Goal: Task Accomplishment & Management: Manage account settings

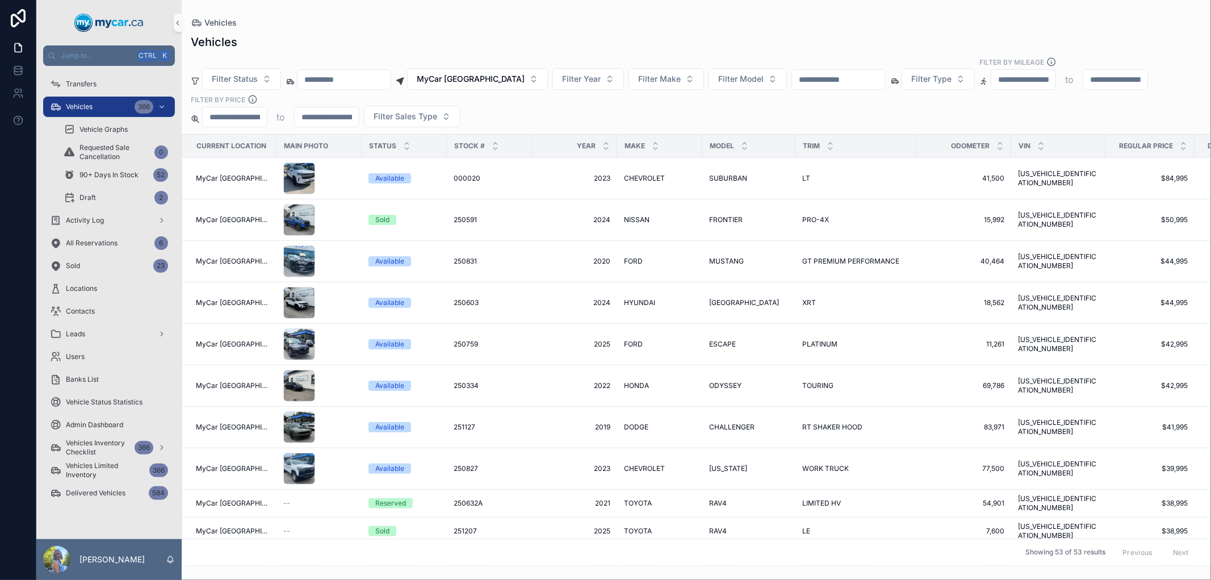
click at [844, 79] on input "scrollable content" at bounding box center [838, 80] width 93 height 16
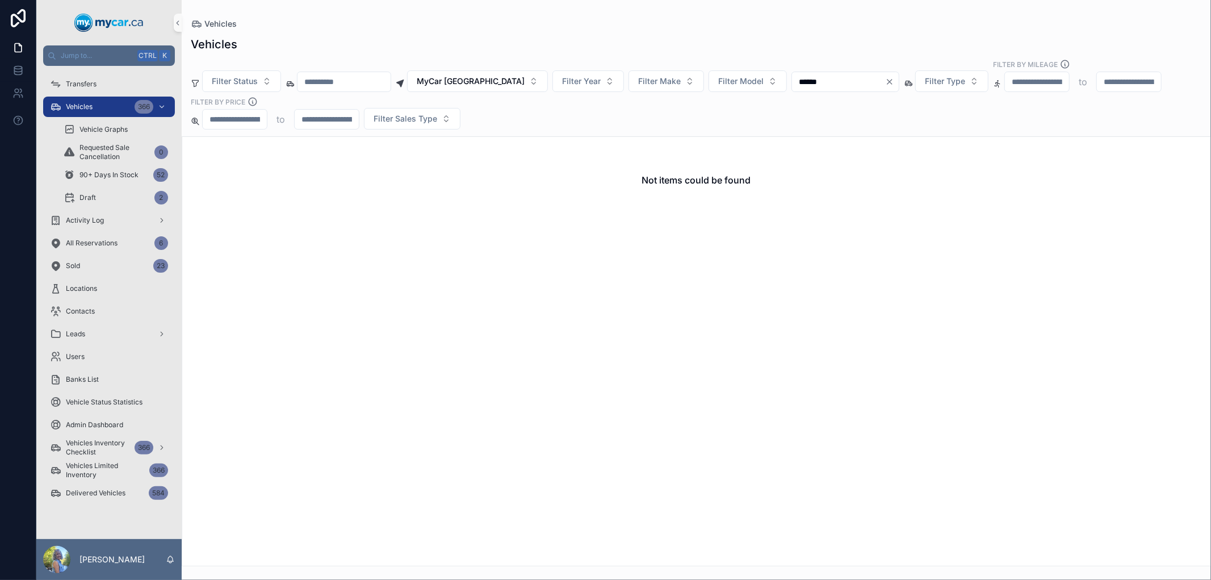
drag, startPoint x: 844, startPoint y: 79, endPoint x: 772, endPoint y: 83, distance: 71.6
click at [772, 83] on div "Filter Status MyCar North Bay Filter Year Filter Make Filter Model ****** Filte…" at bounding box center [696, 94] width 1029 height 70
type input "******"
click at [505, 85] on span "MyCar [GEOGRAPHIC_DATA]" at bounding box center [471, 81] width 108 height 11
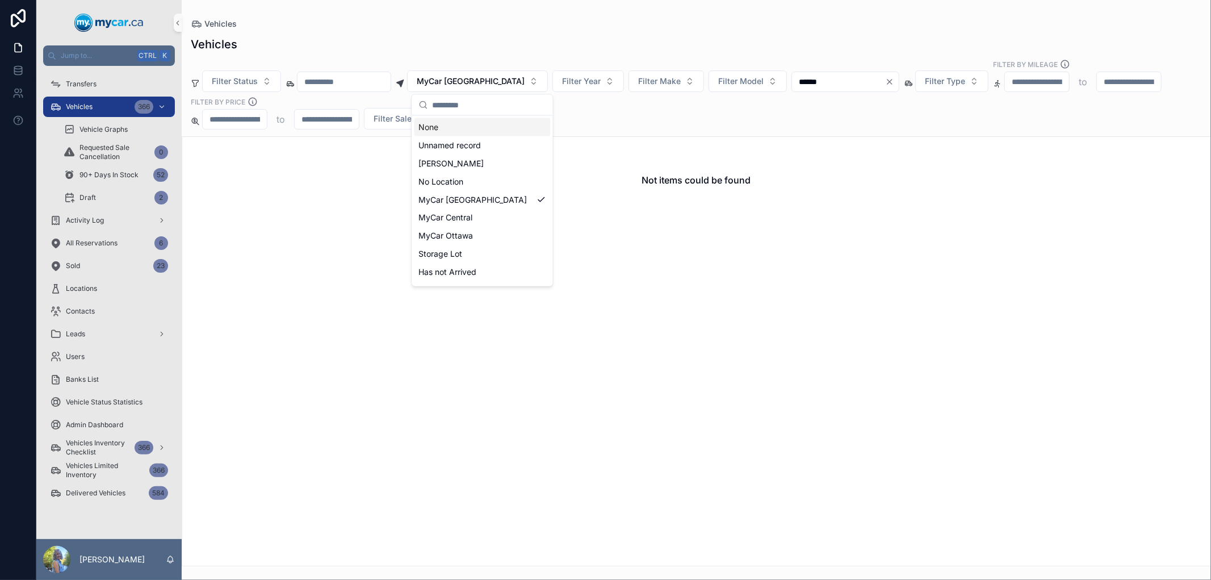
click at [485, 125] on div "None" at bounding box center [482, 127] width 136 height 18
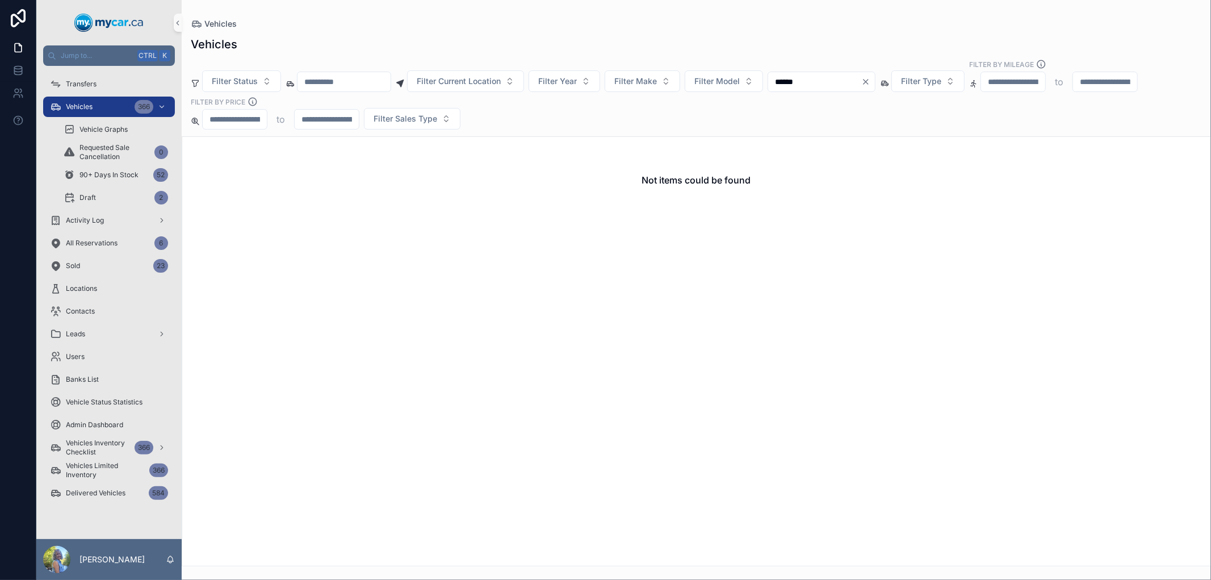
click at [843, 80] on input "******" at bounding box center [814, 82] width 93 height 16
click at [144, 217] on div "Activity Log" at bounding box center [109, 220] width 118 height 18
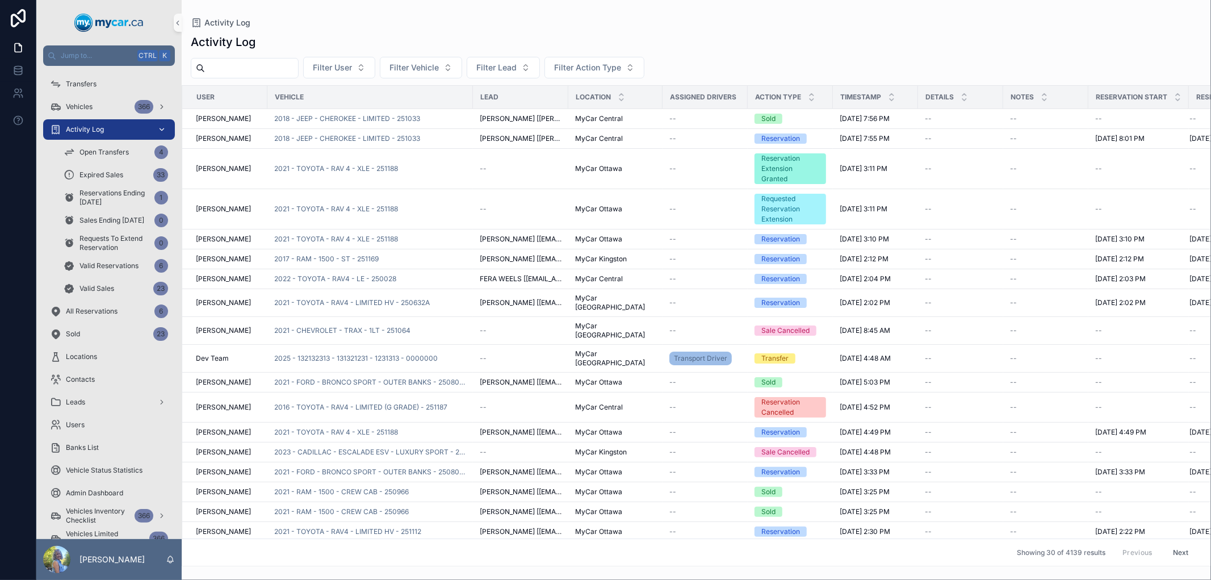
click at [101, 127] on span "Activity Log" at bounding box center [85, 129] width 38 height 9
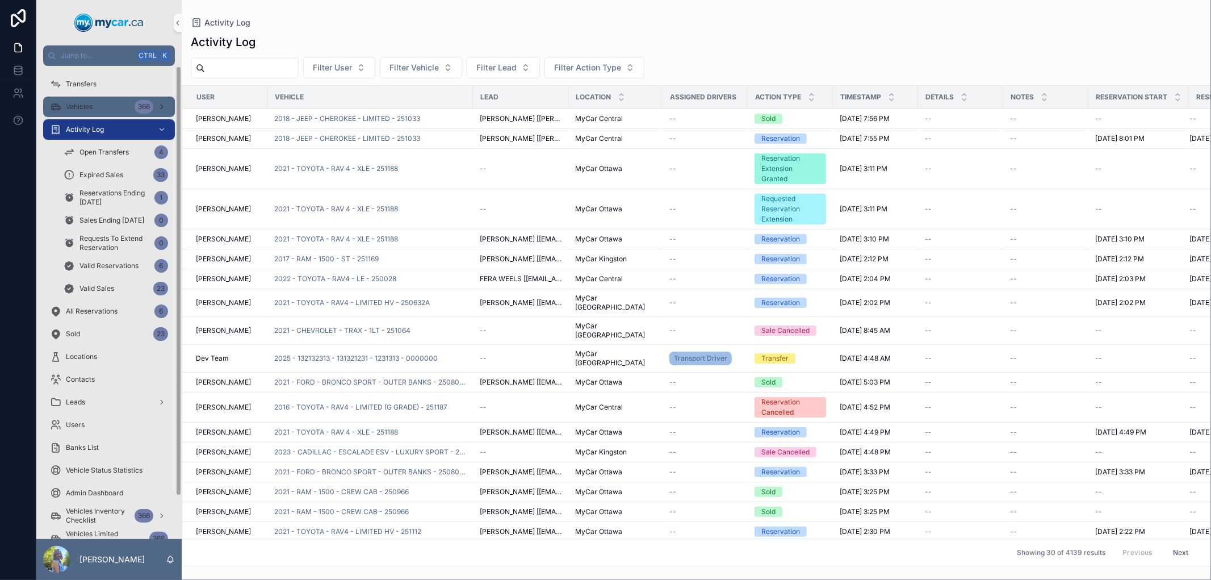
click at [104, 107] on div "Vehicles 366" at bounding box center [109, 107] width 118 height 18
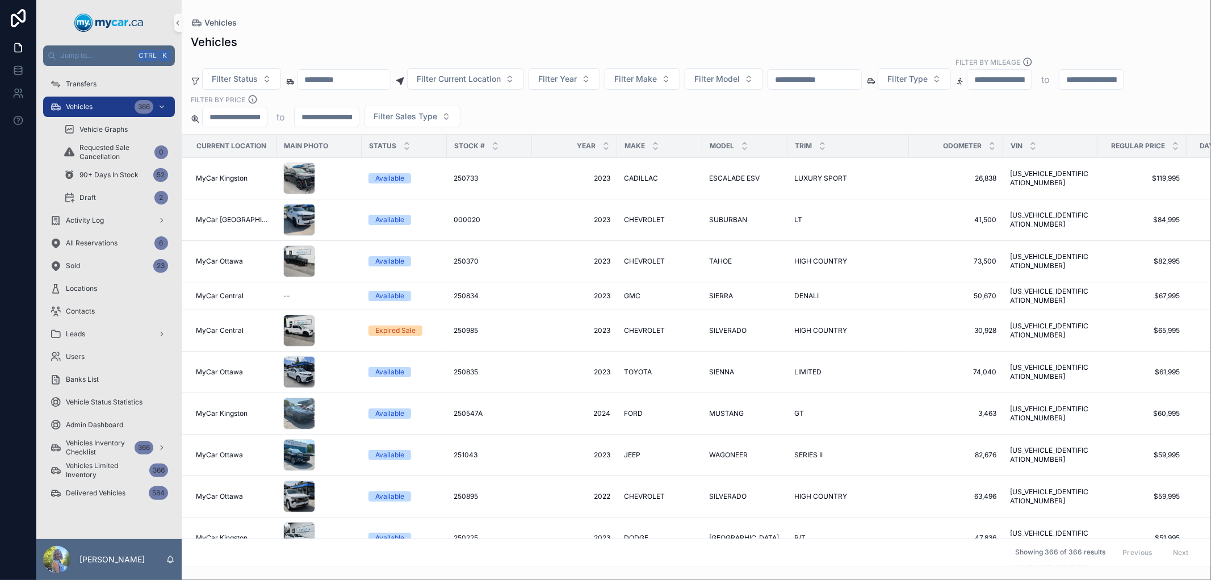
click at [829, 86] on input "scrollable content" at bounding box center [814, 80] width 93 height 16
paste input "******"
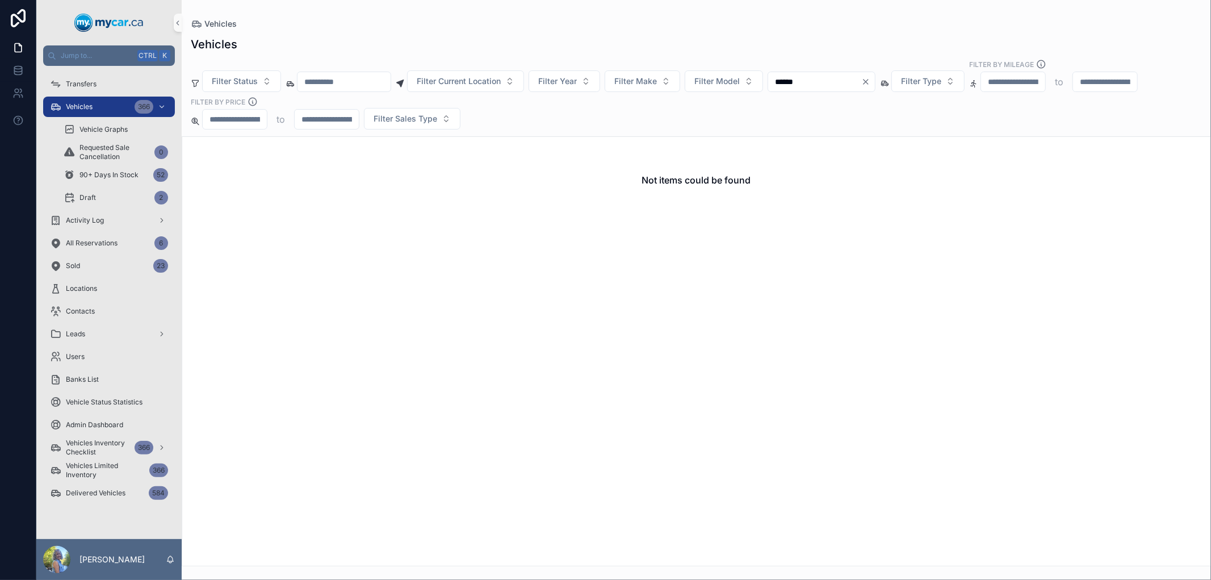
click at [815, 82] on input "******" at bounding box center [814, 82] width 93 height 16
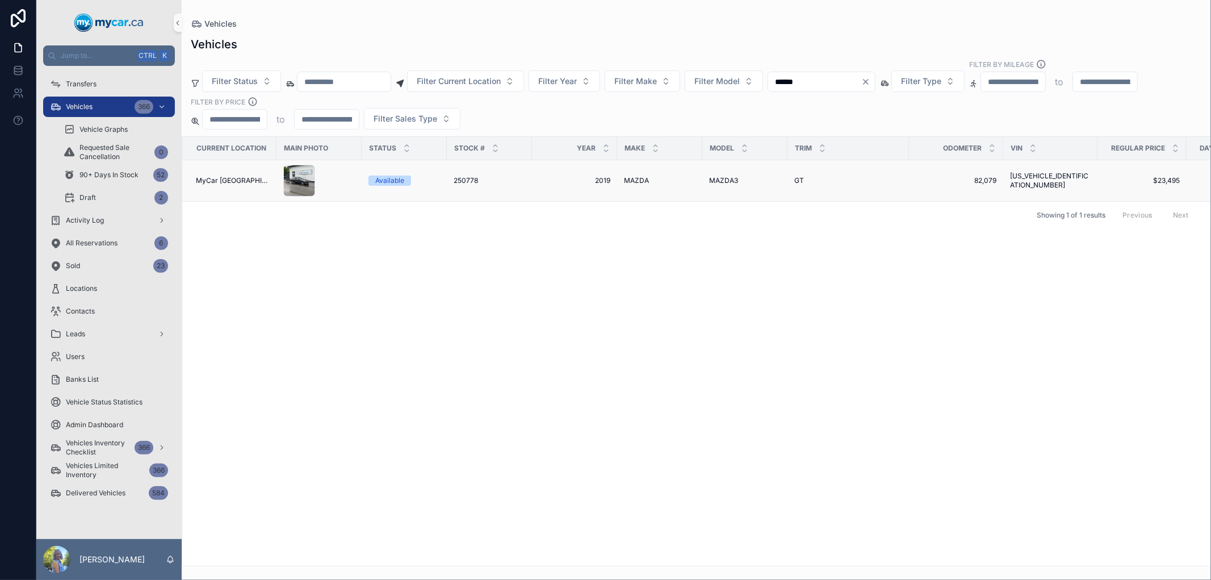
type input "******"
click at [456, 178] on span "250778" at bounding box center [466, 180] width 24 height 9
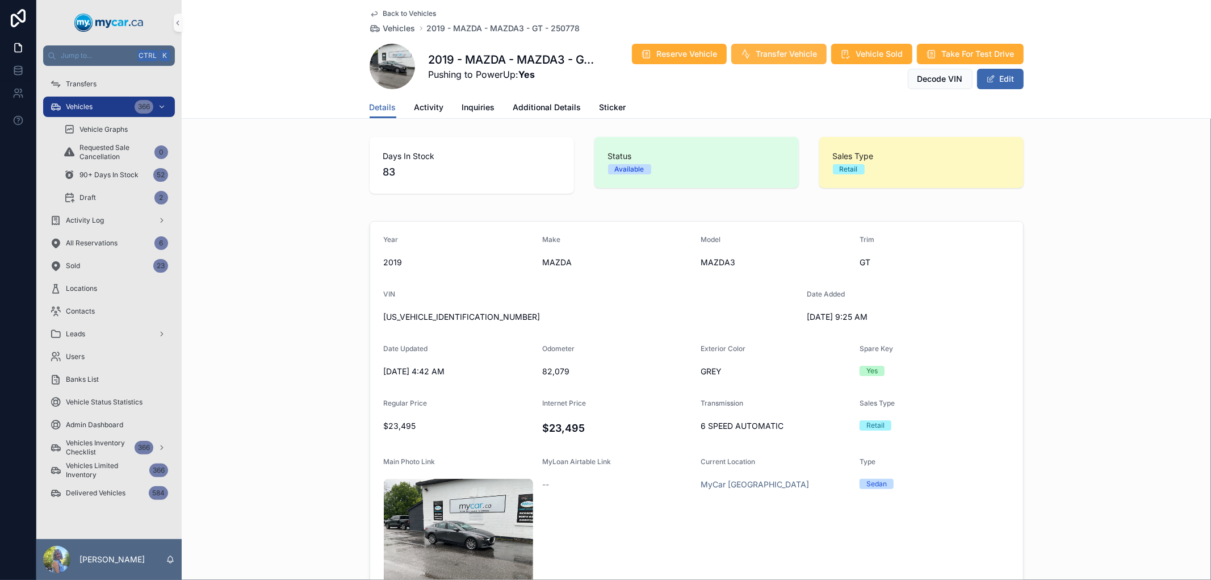
click at [785, 52] on span "Transfer Vehicle" at bounding box center [786, 53] width 61 height 11
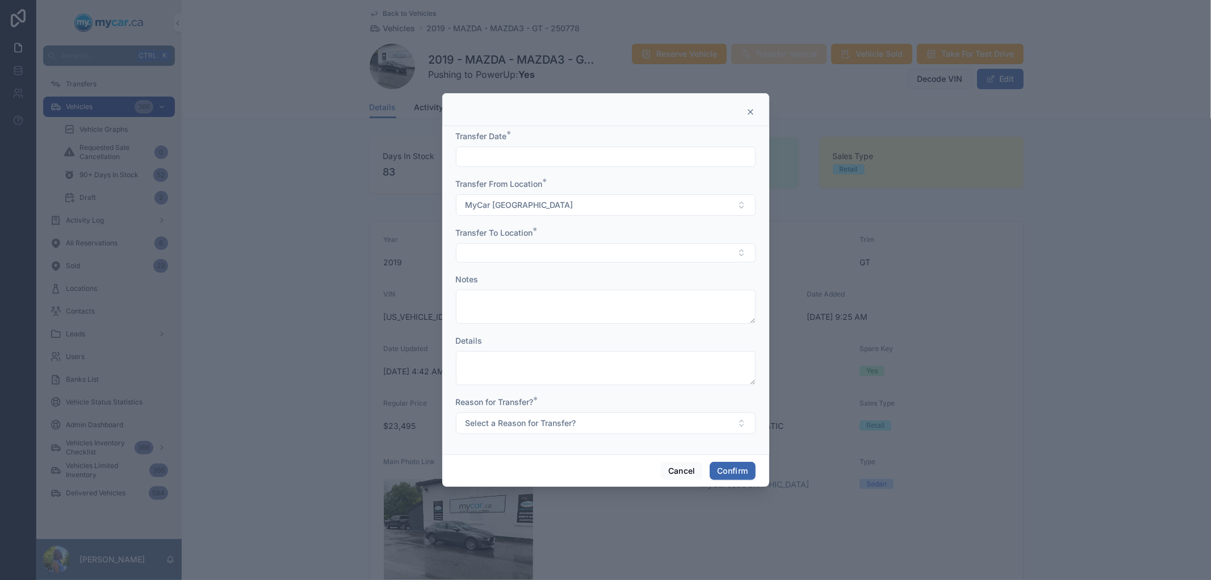
click at [643, 156] on input "text" at bounding box center [606, 157] width 299 height 16
click at [595, 183] on button "Today" at bounding box center [605, 184] width 45 height 20
type input "********"
click at [491, 252] on button "Select Button" at bounding box center [606, 252] width 300 height 19
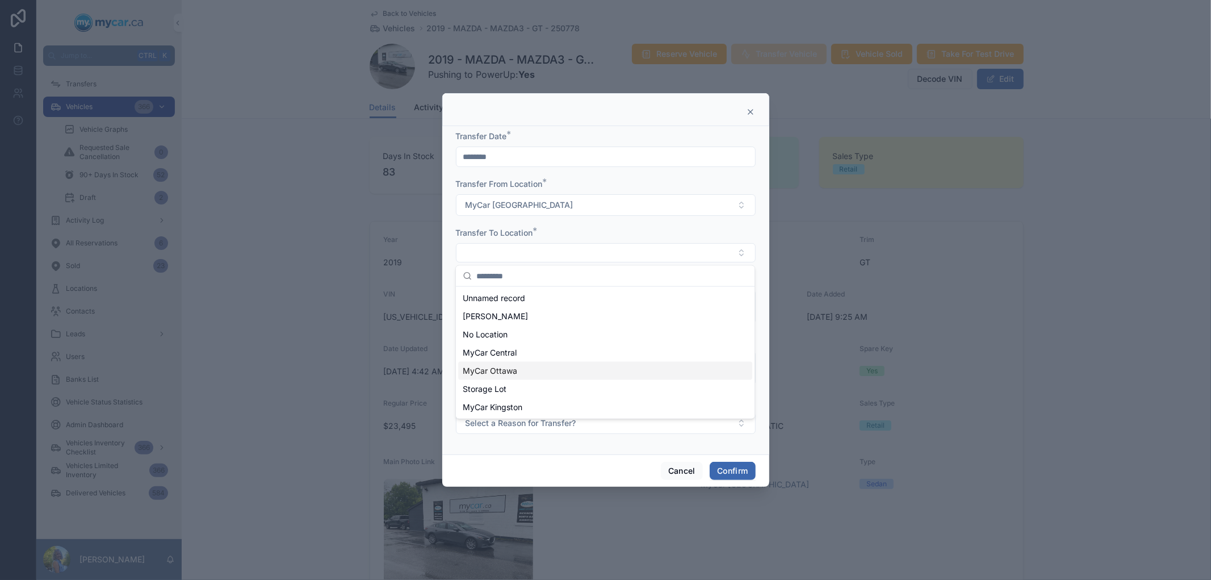
click at [517, 370] on div "MyCar Ottawa" at bounding box center [605, 371] width 294 height 18
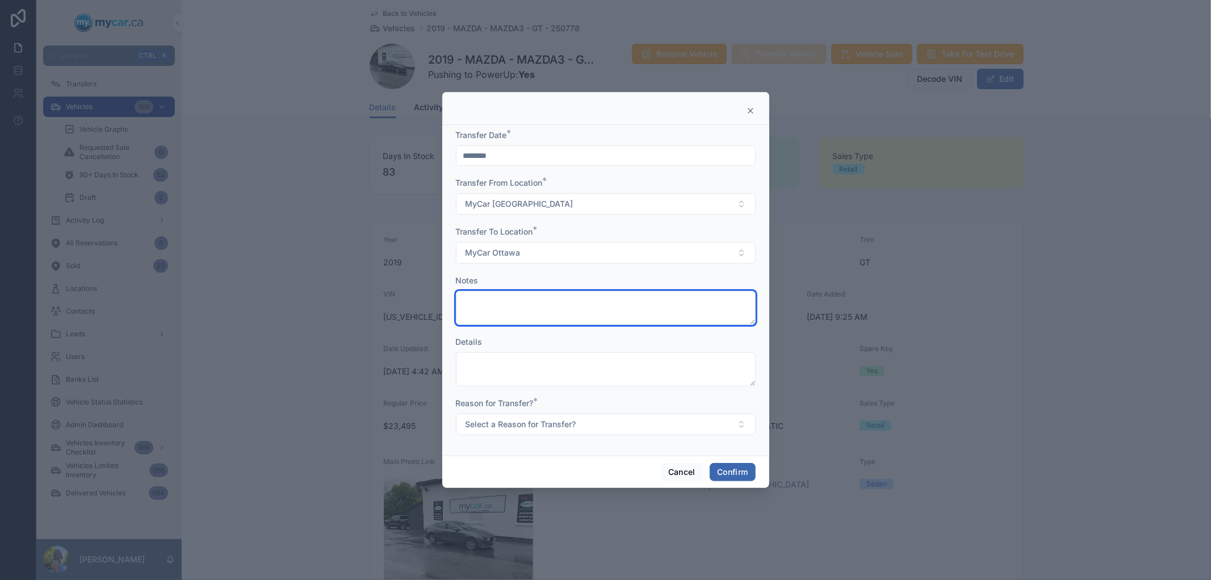
click at [528, 315] on textarea at bounding box center [606, 308] width 300 height 34
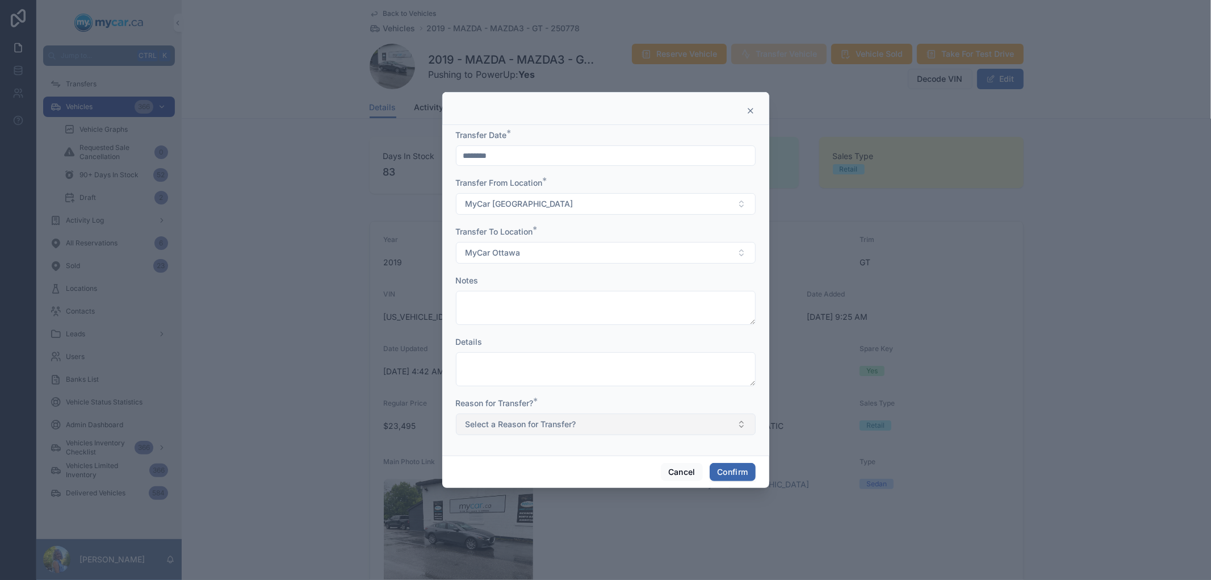
click at [584, 424] on button "Select a Reason for Transfer?" at bounding box center [606, 424] width 300 height 22
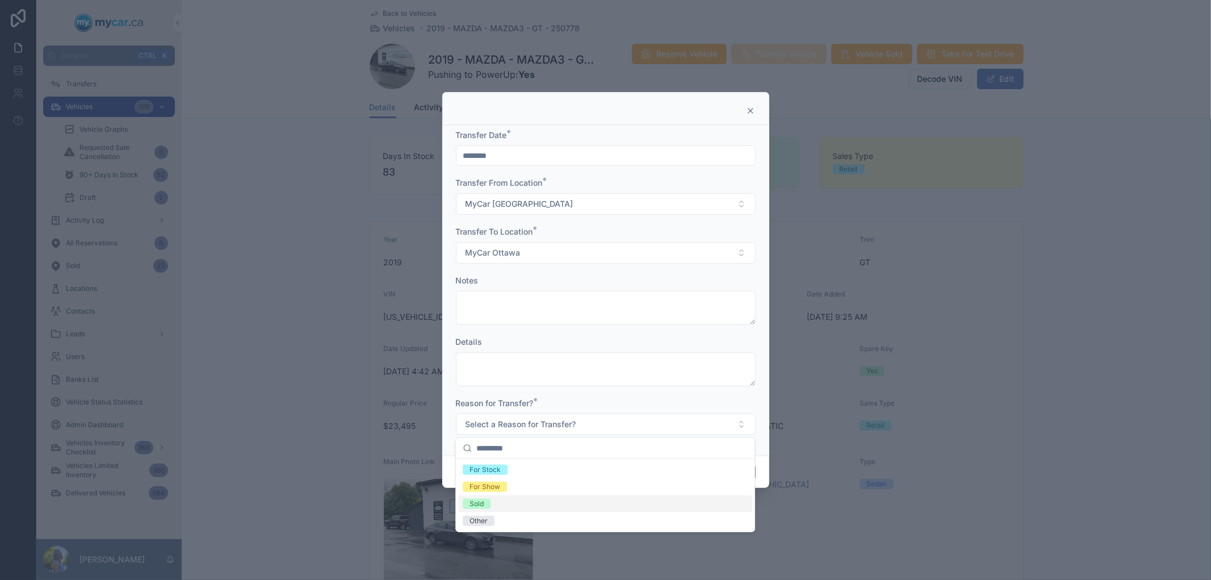
click at [533, 503] on div "Sold" at bounding box center [605, 503] width 294 height 17
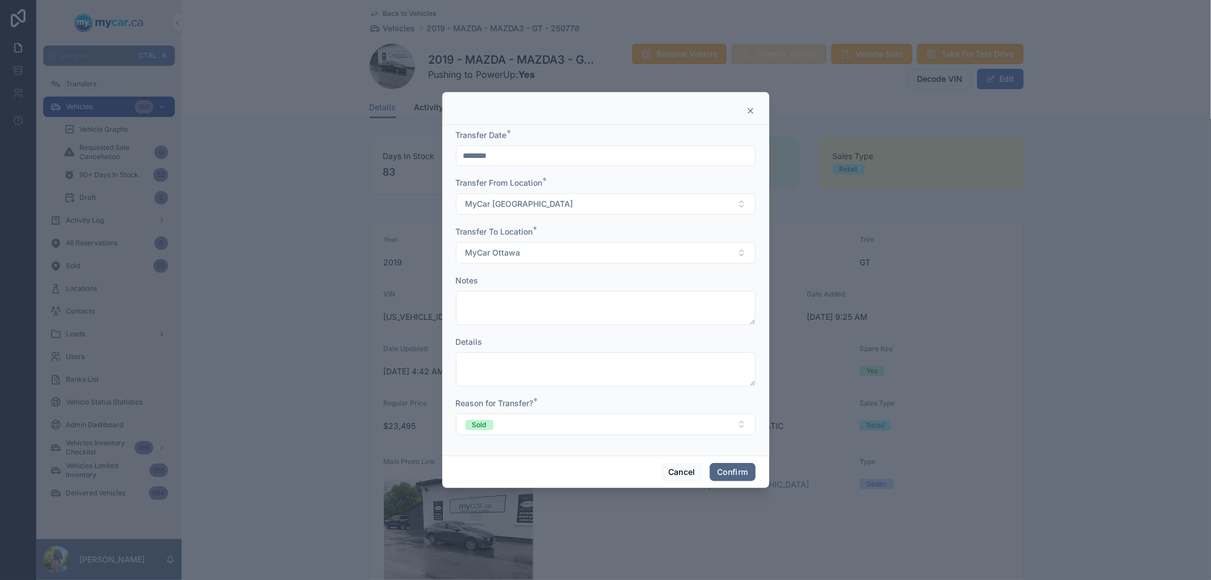
click at [739, 470] on button "Confirm" at bounding box center [732, 472] width 45 height 18
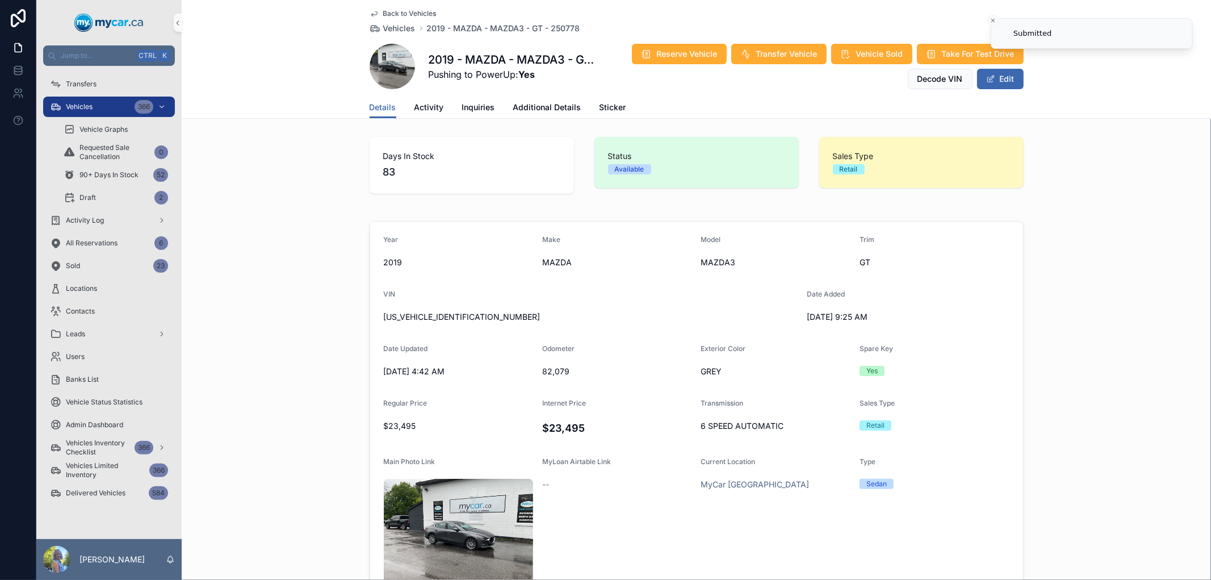
click at [1079, 235] on div "Year 2019 Make MAZDA Model MAZDA3 Trim GT VIN JM1BPBDM9K1115965 Date Added 6/10…" at bounding box center [696, 441] width 1029 height 451
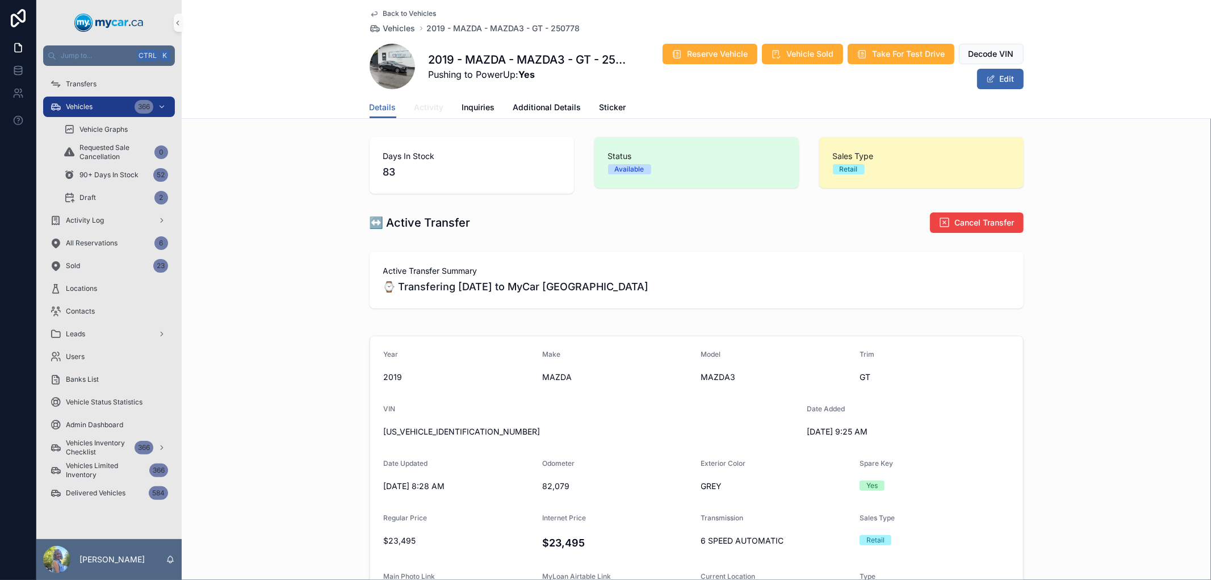
click at [416, 110] on span "Activity" at bounding box center [430, 107] width 30 height 11
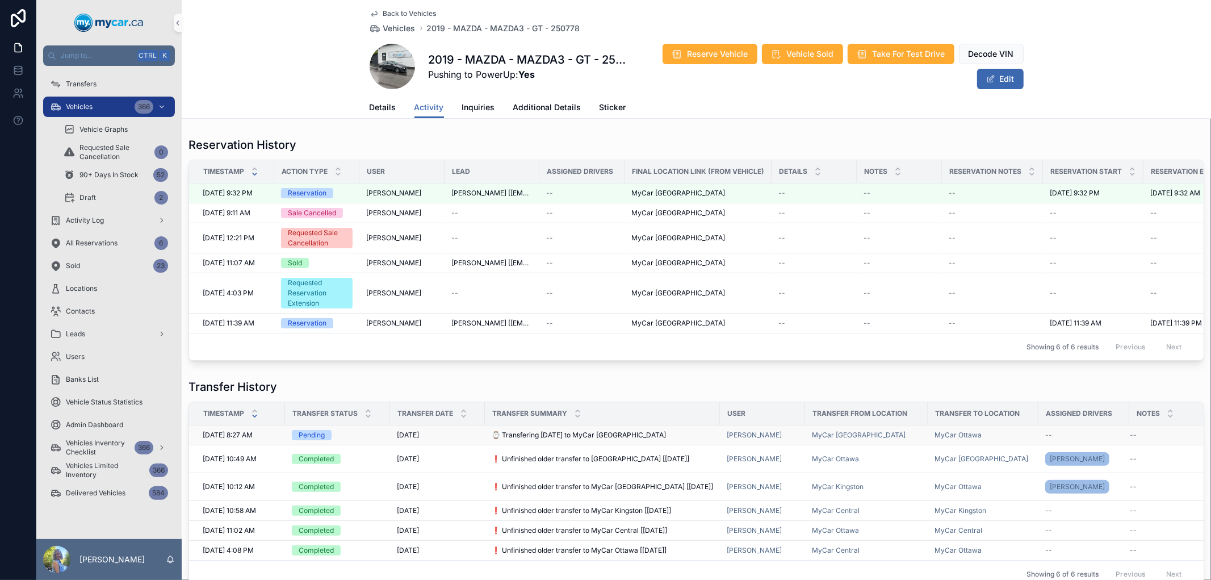
click at [542, 440] on span "⌚ Transfering [DATE] to MyCar [GEOGRAPHIC_DATA]" at bounding box center [579, 434] width 174 height 9
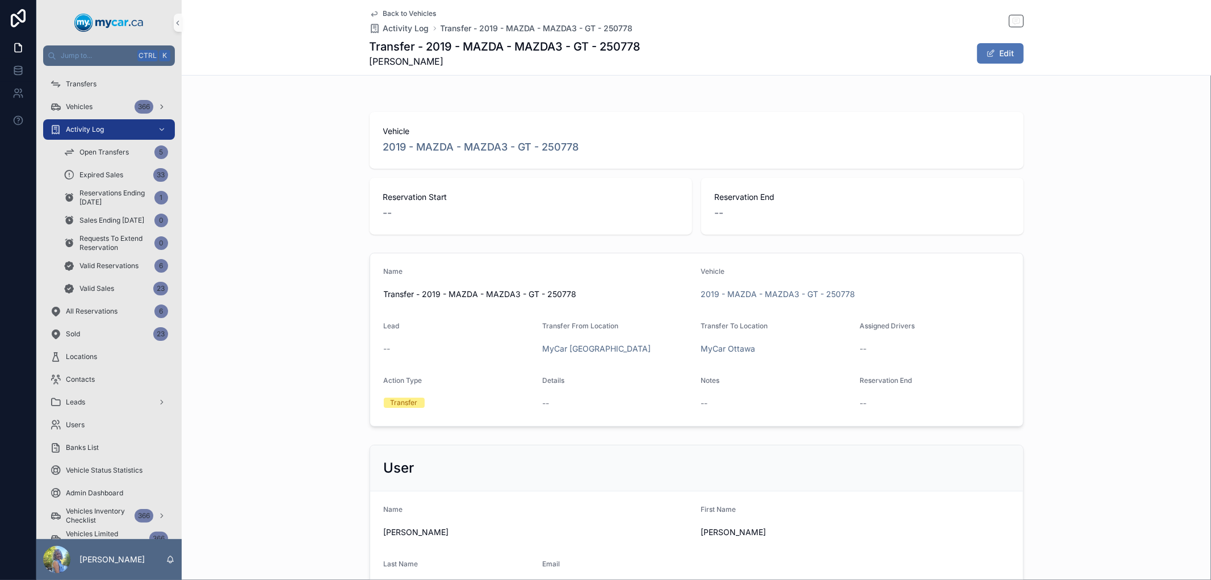
click at [999, 58] on button "Edit" at bounding box center [1000, 53] width 47 height 20
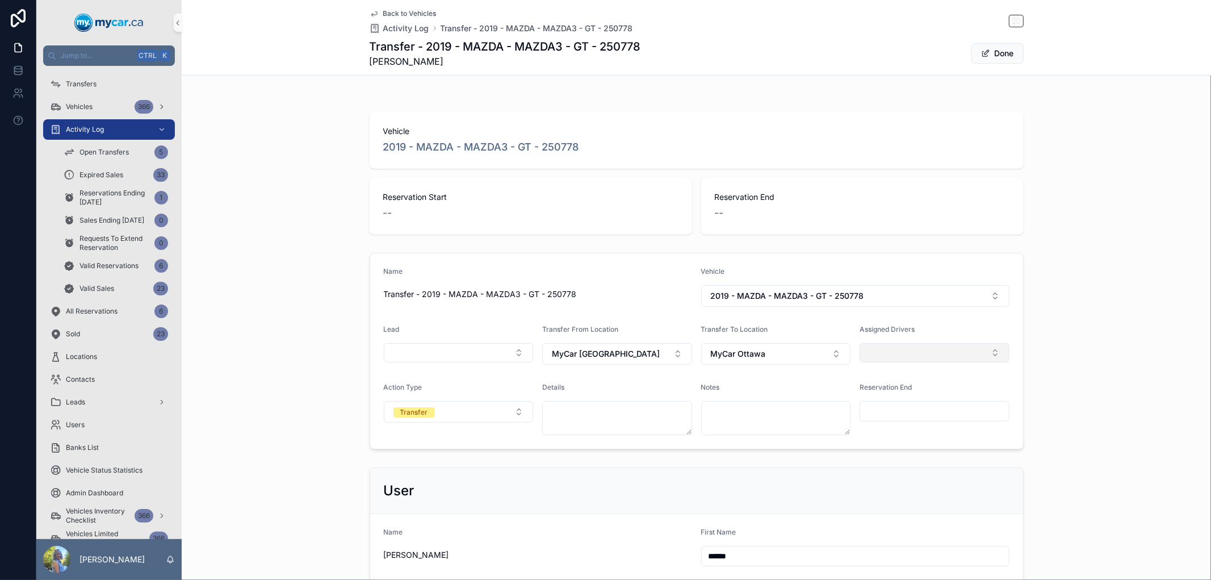
click at [957, 355] on button "Select Button" at bounding box center [935, 352] width 150 height 19
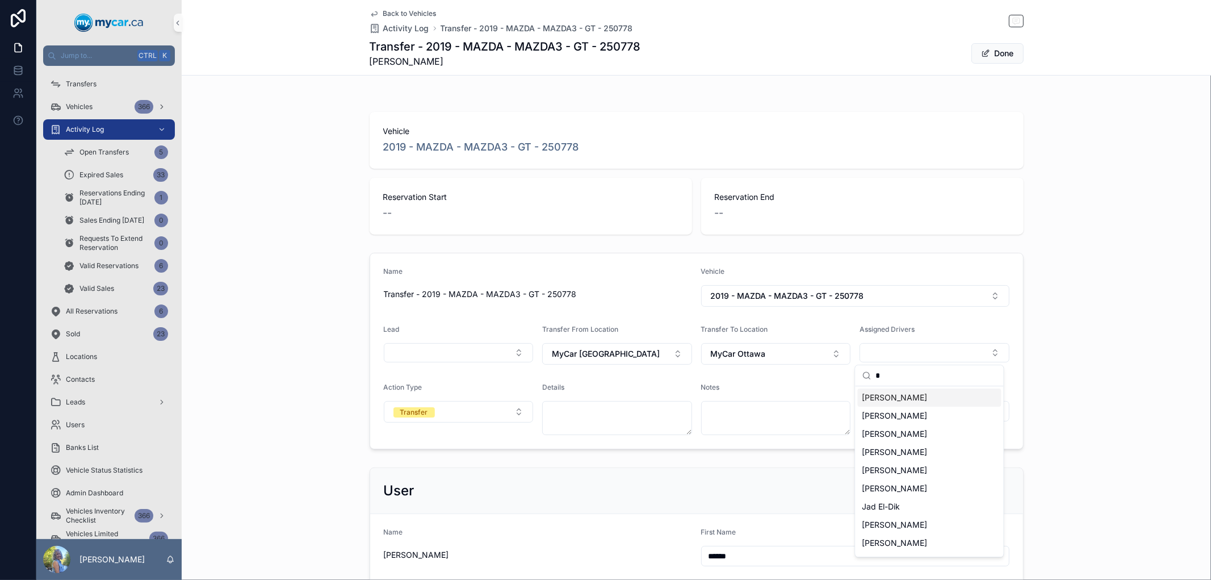
type input "*"
click at [931, 399] on div "[PERSON_NAME]" at bounding box center [930, 397] width 144 height 18
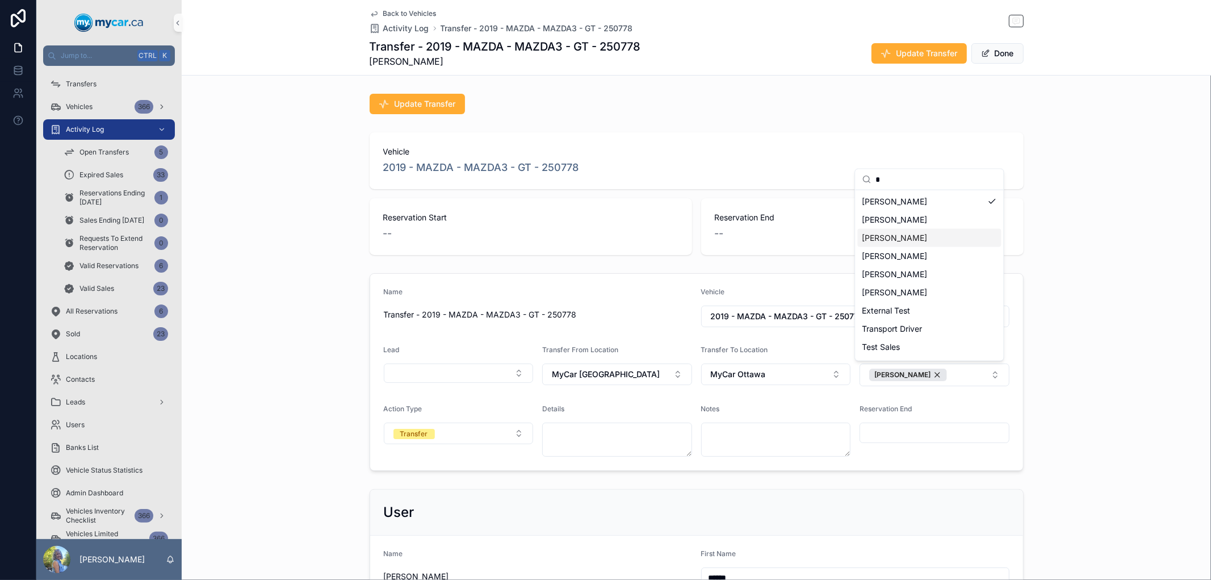
click at [1125, 273] on div "Name Transfer - 2019 - MAZDA - MAZDA3 - GT - 250778 Vehicle 2019 - MAZDA - MAZD…" at bounding box center [696, 372] width 1029 height 207
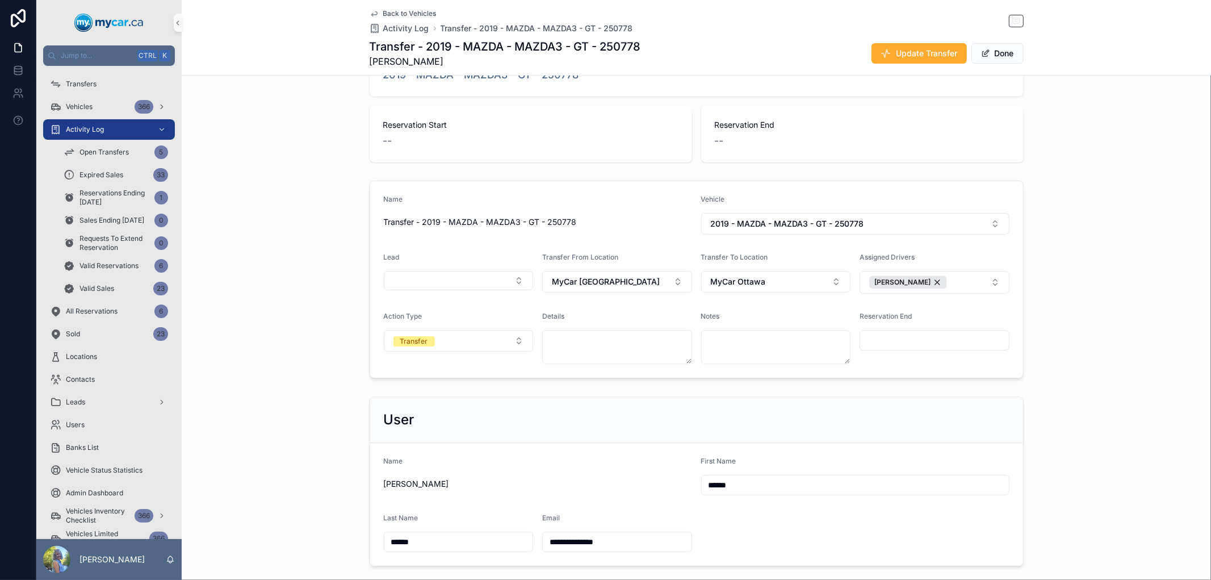
scroll to position [126, 0]
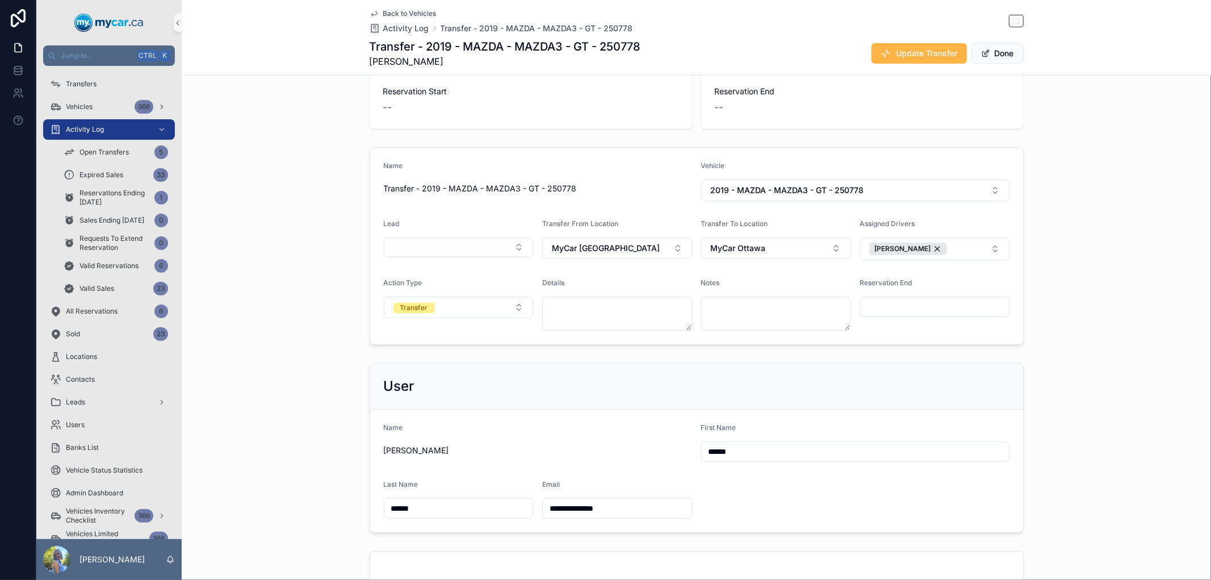
click at [897, 51] on span "Update Transfer" at bounding box center [927, 53] width 61 height 11
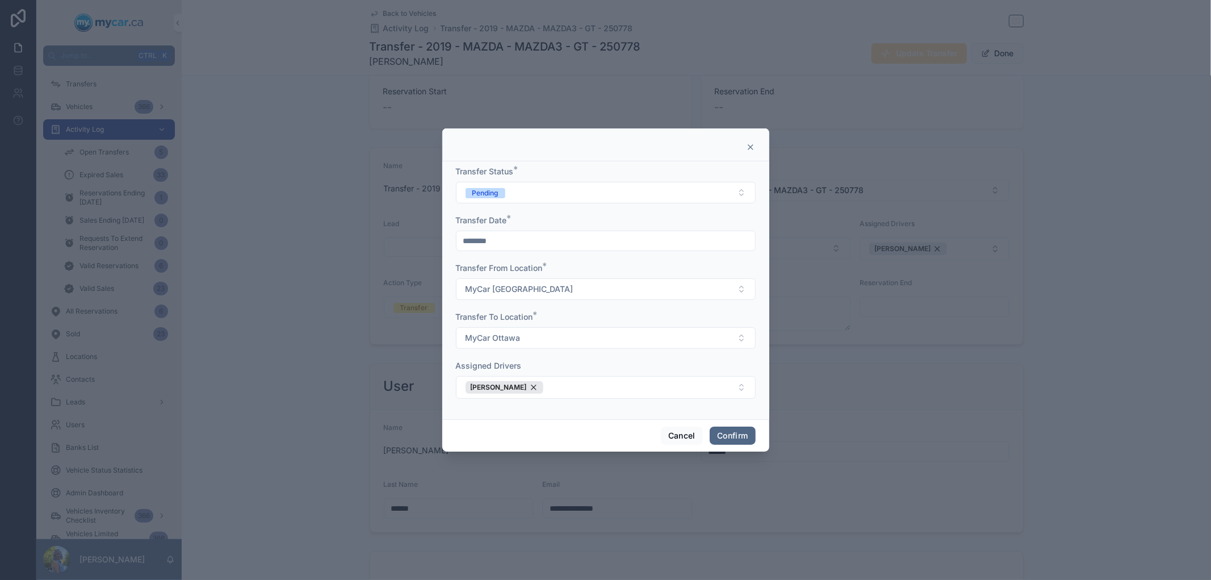
click at [730, 436] on button "Confirm" at bounding box center [732, 435] width 45 height 18
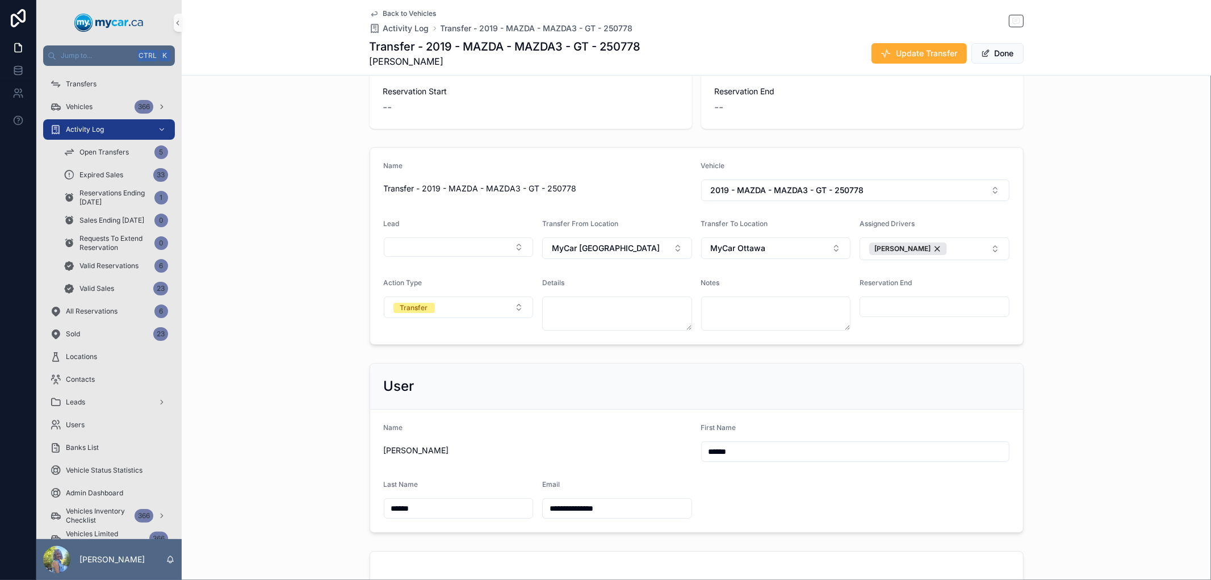
click at [1140, 429] on div "**********" at bounding box center [696, 447] width 1029 height 179
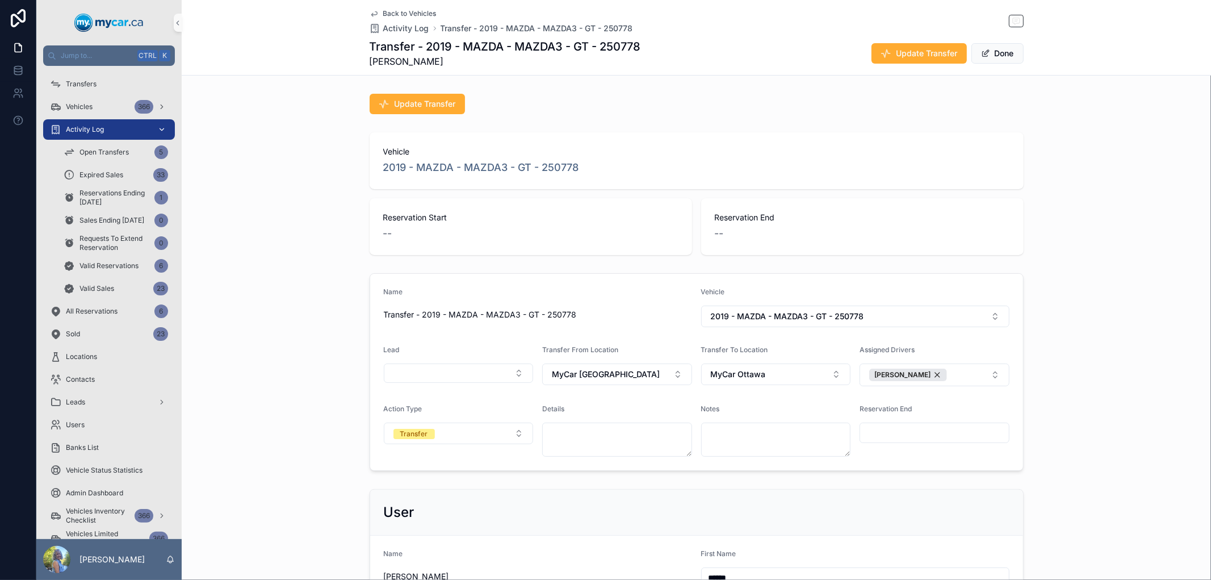
click at [125, 133] on div "Activity Log" at bounding box center [109, 129] width 118 height 18
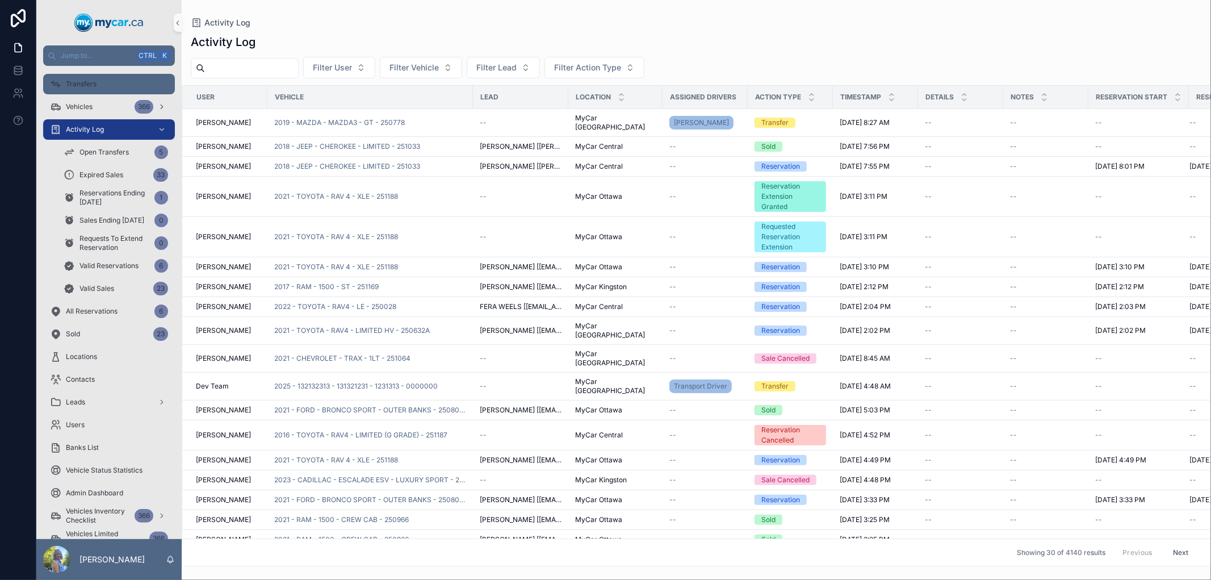
click at [111, 80] on div "Transfers" at bounding box center [109, 84] width 118 height 18
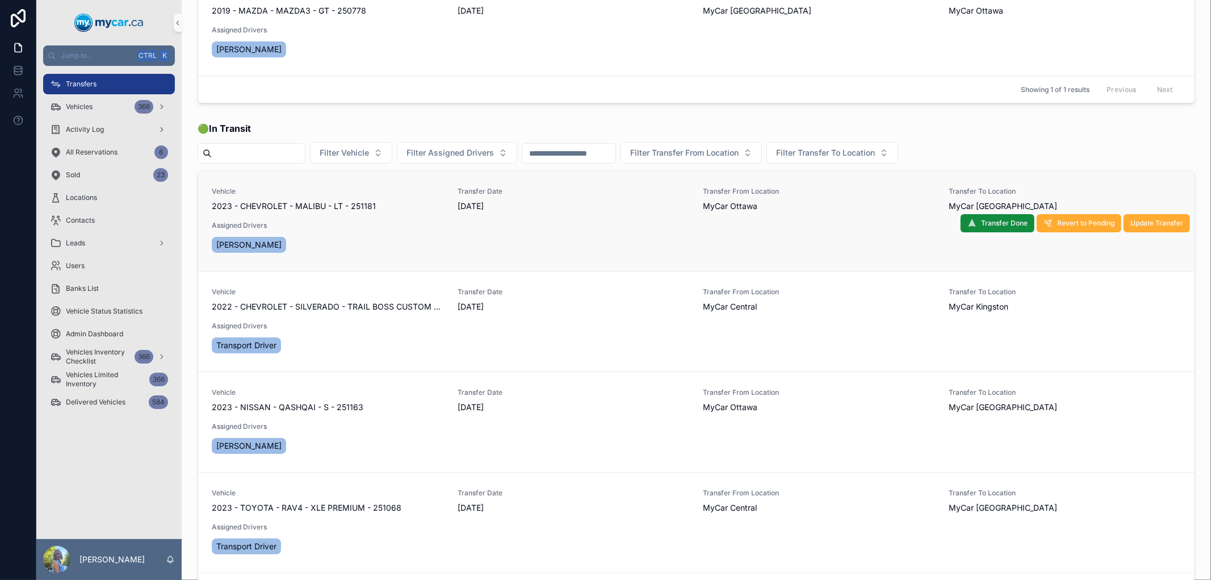
scroll to position [139, 0]
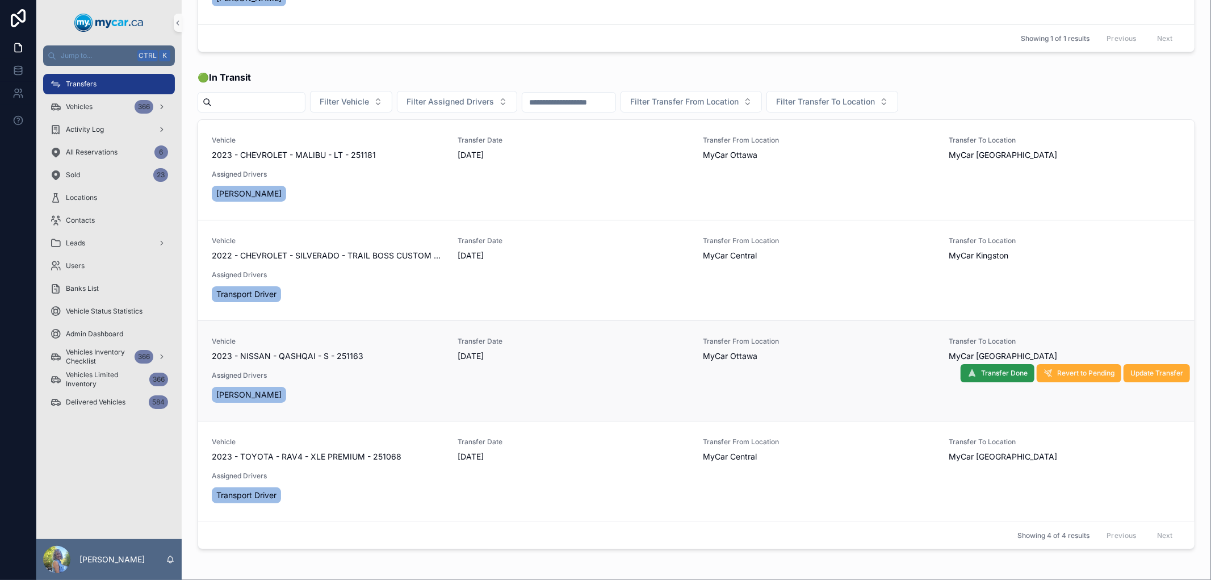
click at [986, 375] on span "Transfer Done" at bounding box center [1004, 373] width 47 height 9
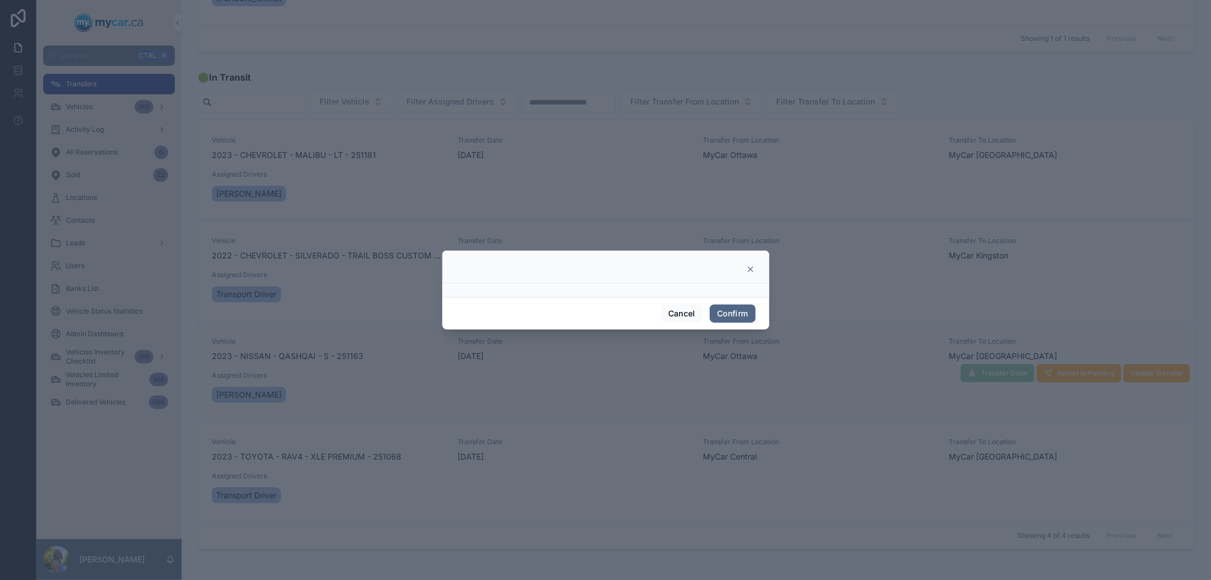
click at [734, 314] on button "Confirm" at bounding box center [732, 313] width 45 height 18
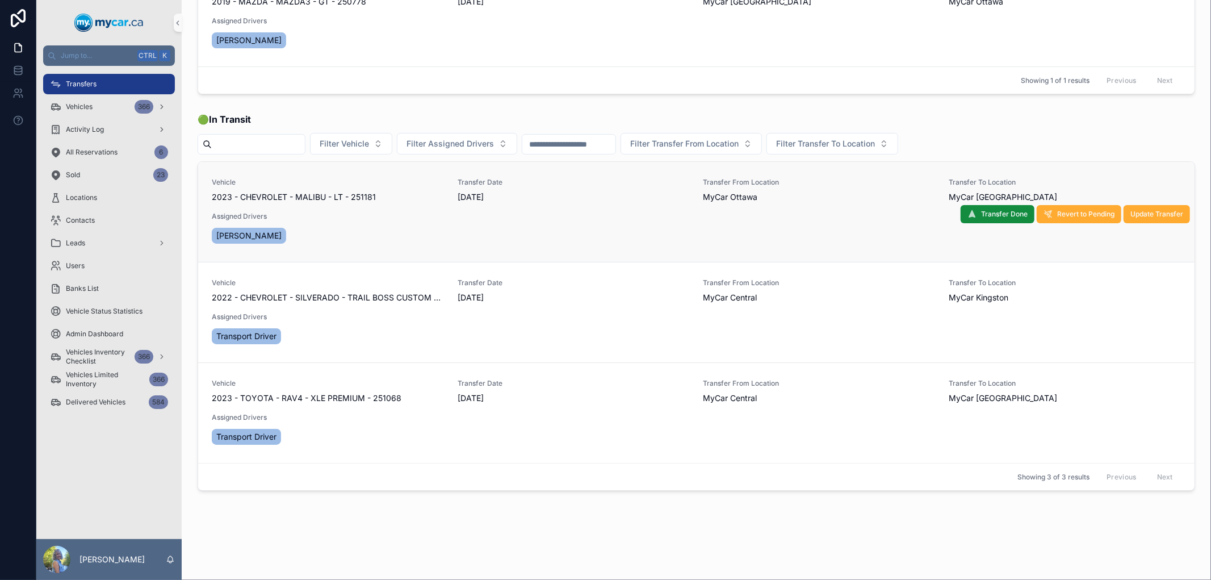
scroll to position [101, 0]
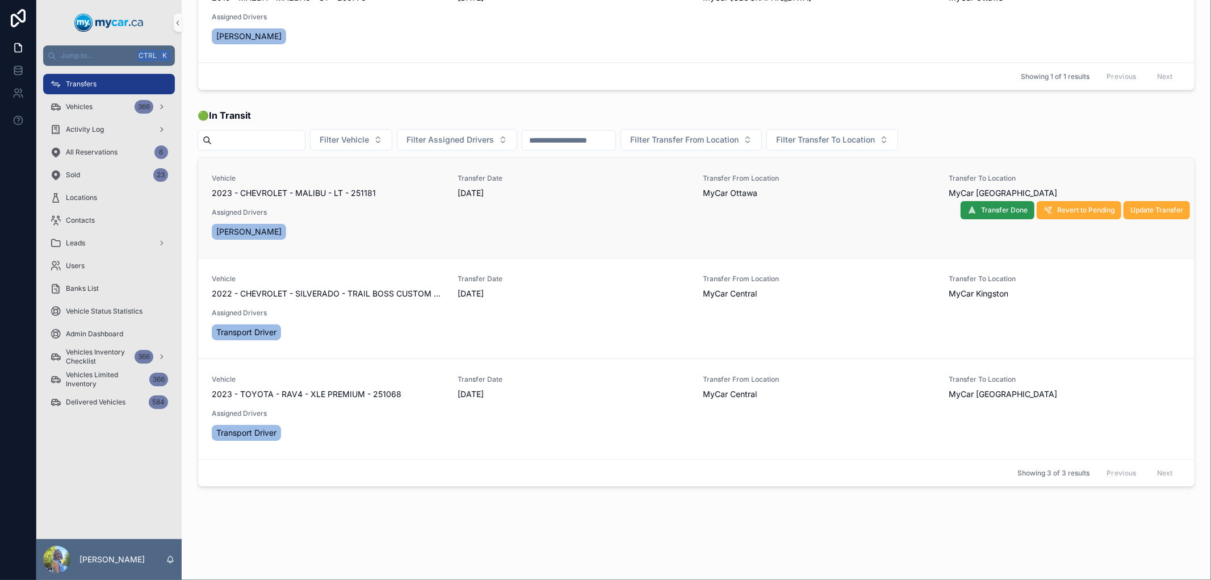
click at [995, 208] on span "Transfer Done" at bounding box center [1004, 210] width 47 height 9
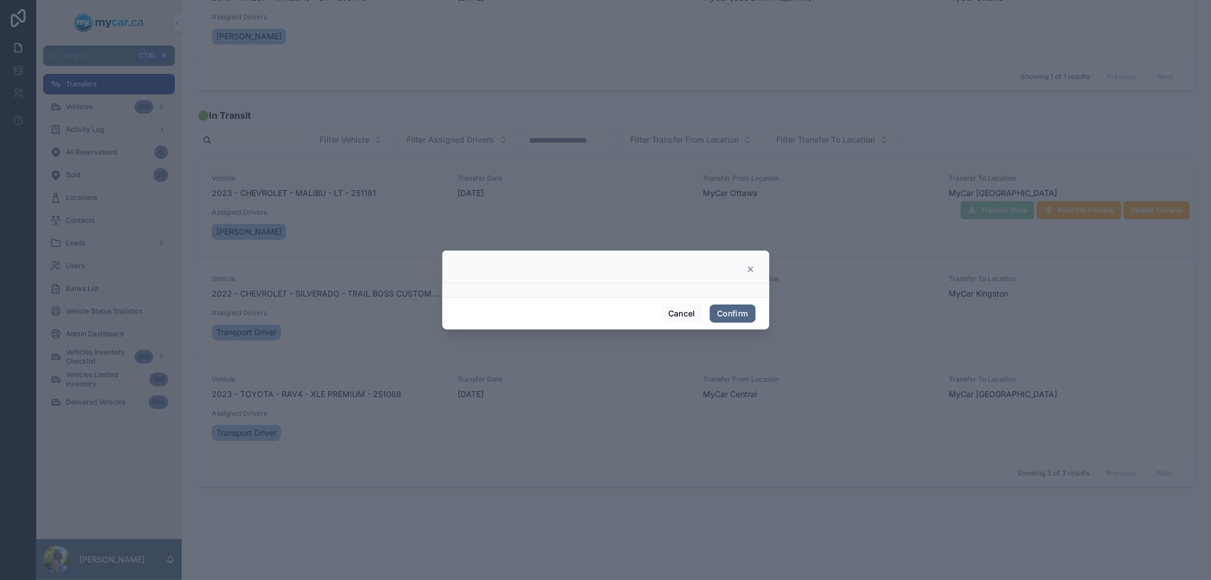
click at [746, 316] on button "Confirm" at bounding box center [732, 313] width 45 height 18
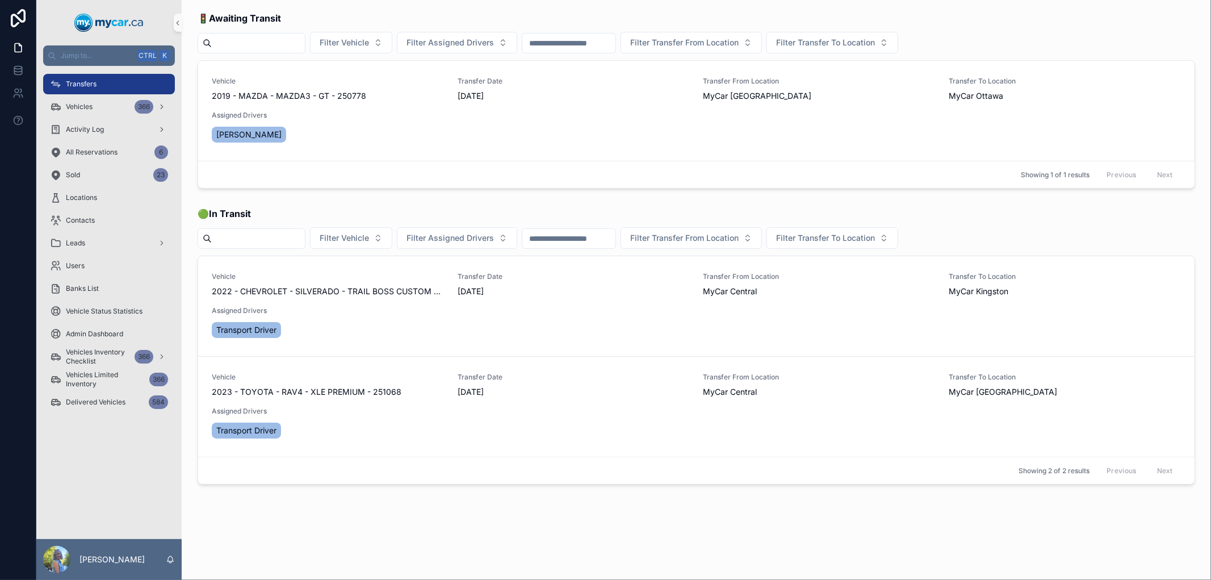
scroll to position [1, 0]
click at [95, 84] on span "Transfers" at bounding box center [81, 83] width 31 height 9
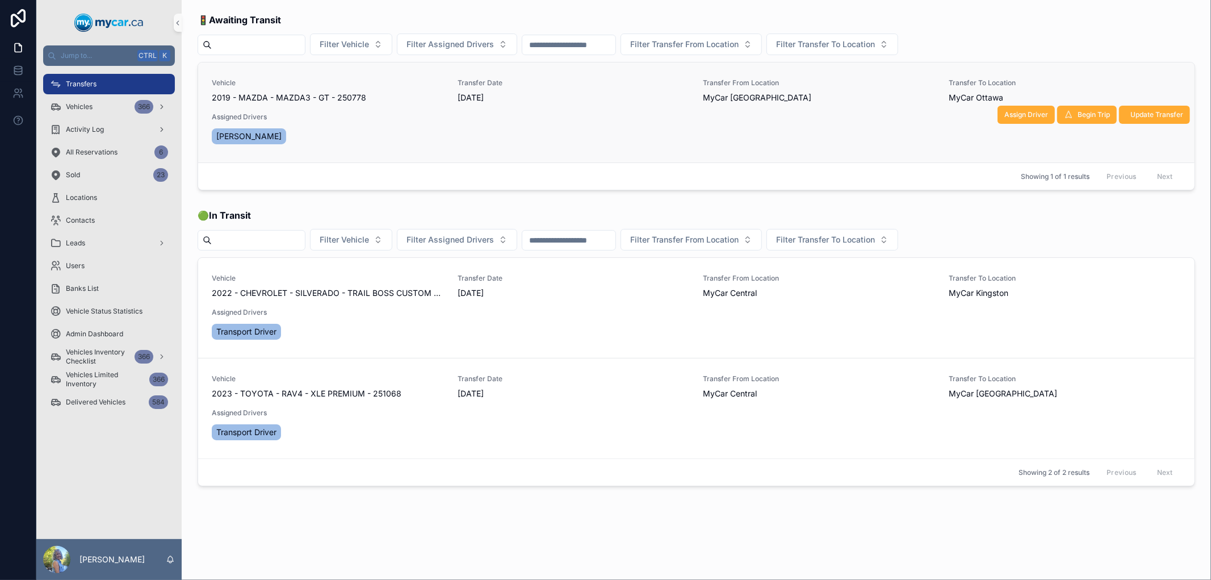
scroll to position [0, 0]
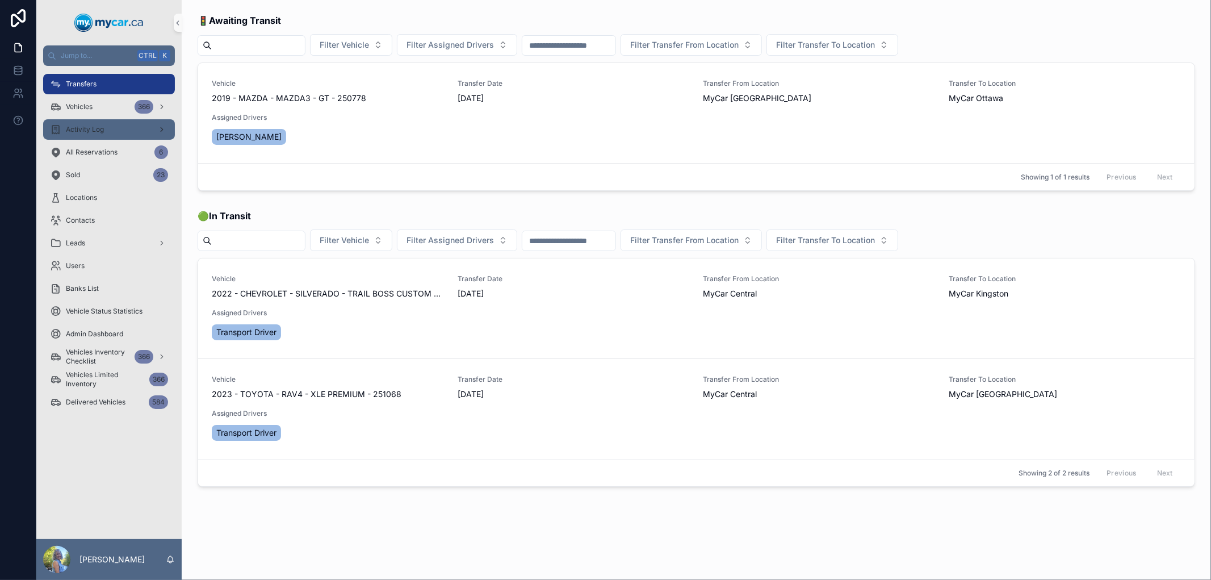
click at [86, 122] on div "Activity Log" at bounding box center [109, 129] width 118 height 18
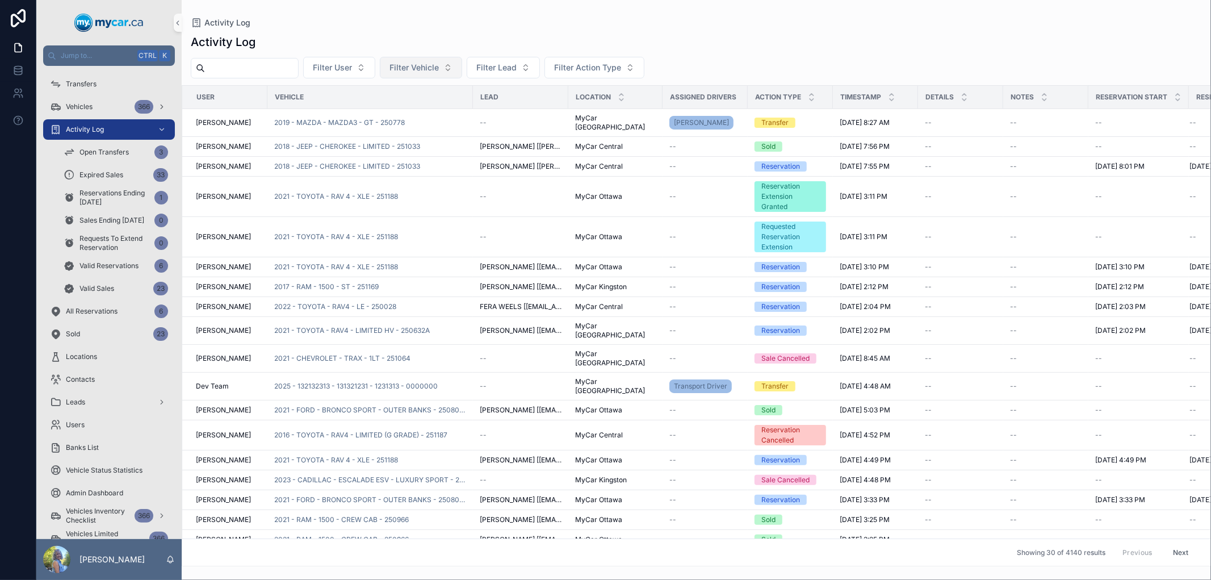
click at [439, 72] on span "Filter Vehicle" at bounding box center [414, 67] width 49 height 11
type input "******"
click at [438, 114] on span "2023 - NISSAN - ROGUE - SV - 251105" at bounding box center [441, 113] width 114 height 11
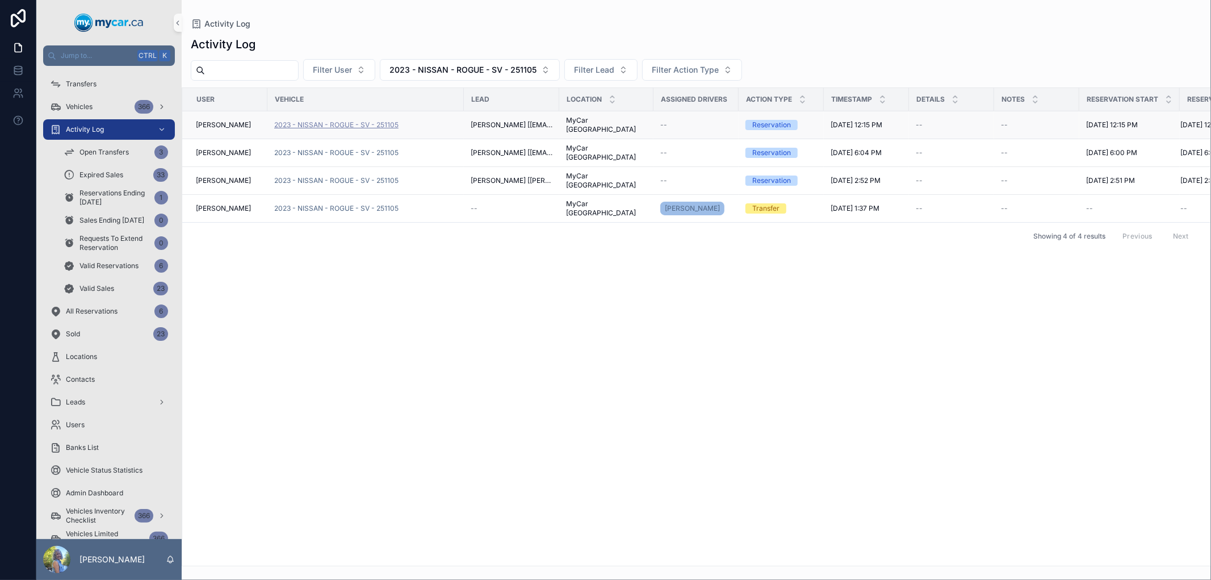
click at [389, 122] on span "2023 - NISSAN - ROGUE - SV - 251105" at bounding box center [336, 124] width 124 height 9
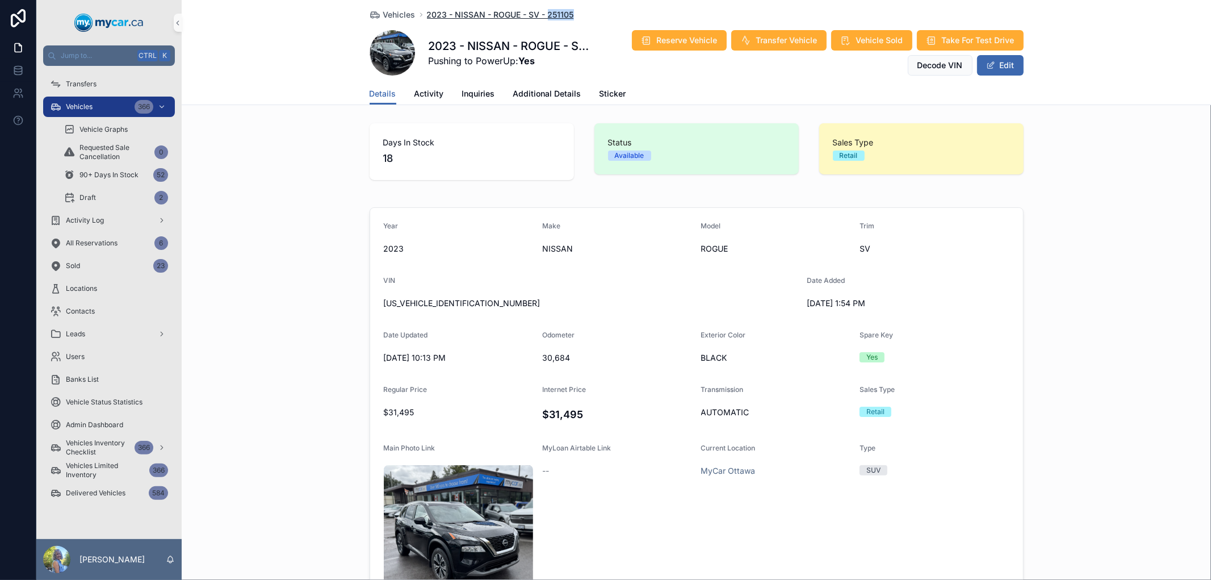
drag, startPoint x: 571, startPoint y: 16, endPoint x: 544, endPoint y: 15, distance: 26.7
click at [544, 15] on div "Vehicles 2023 - NISSAN - ROGUE - SV - 251105" at bounding box center [697, 14] width 654 height 11
copy span "251105"
click at [106, 104] on div "Vehicles 366" at bounding box center [109, 107] width 118 height 18
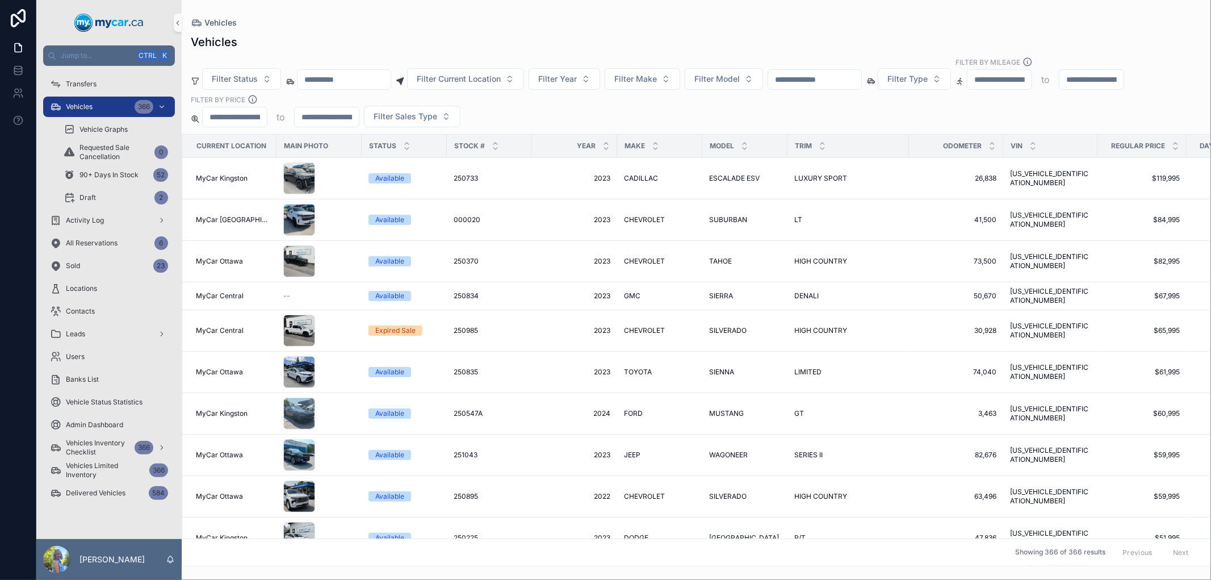
click at [861, 78] on input "scrollable content" at bounding box center [814, 80] width 93 height 16
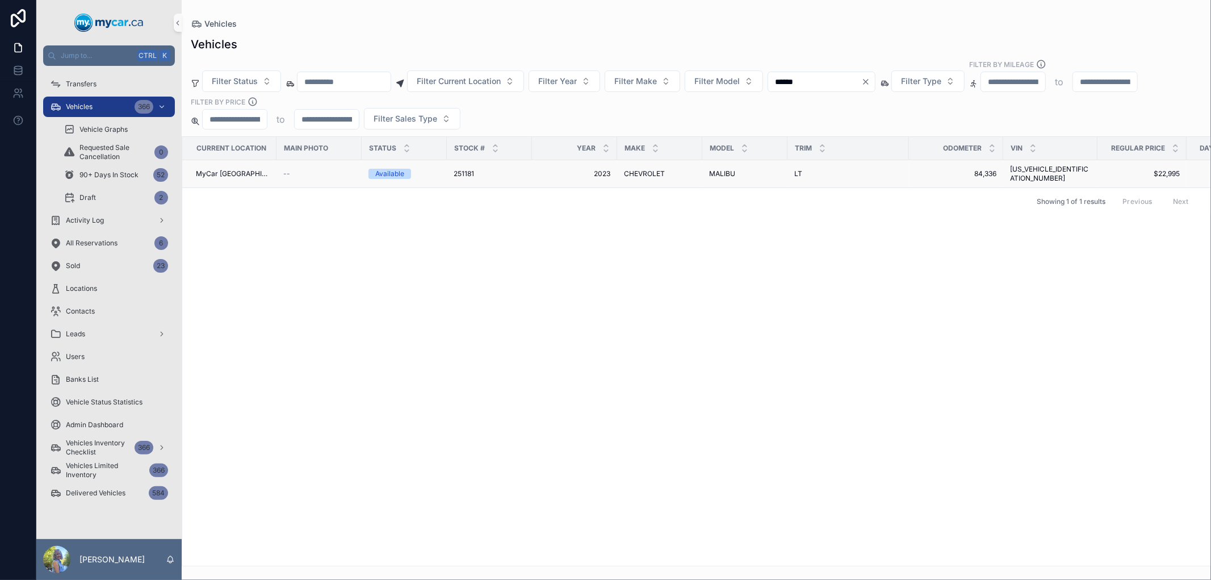
type input "******"
click at [468, 169] on span "251181" at bounding box center [464, 173] width 20 height 9
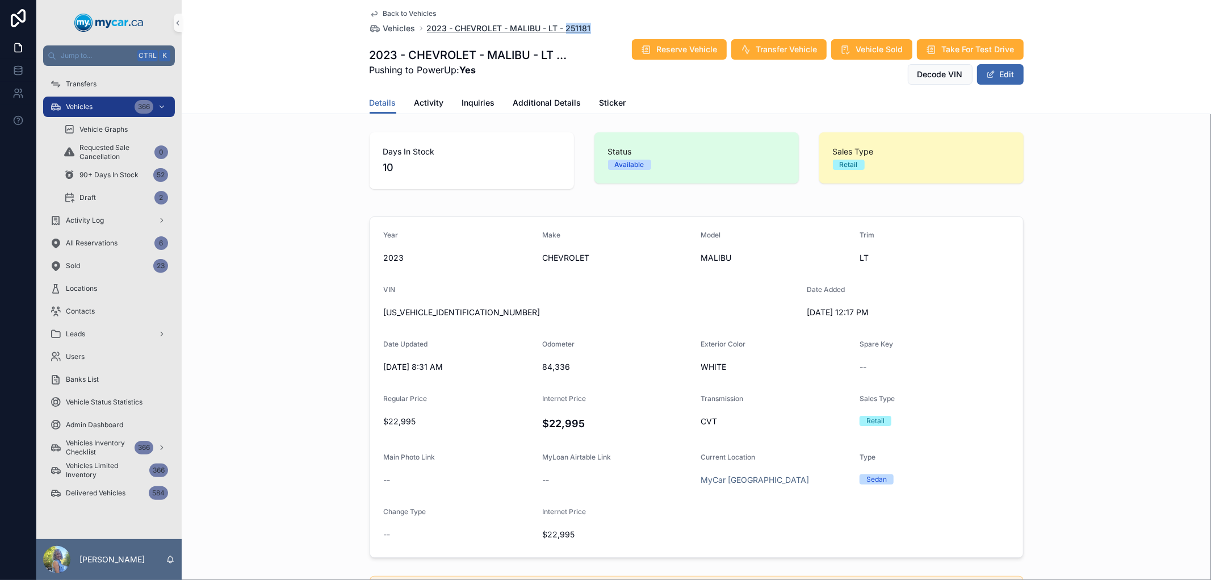
drag, startPoint x: 606, startPoint y: 24, endPoint x: 562, endPoint y: 24, distance: 43.7
click at [562, 24] on div "Back to Vehicles Vehicles 2023 - CHEVROLET - MALIBU - LT - 251181" at bounding box center [697, 21] width 654 height 25
copy span "251181"
click at [993, 69] on button "Edit" at bounding box center [1000, 74] width 47 height 20
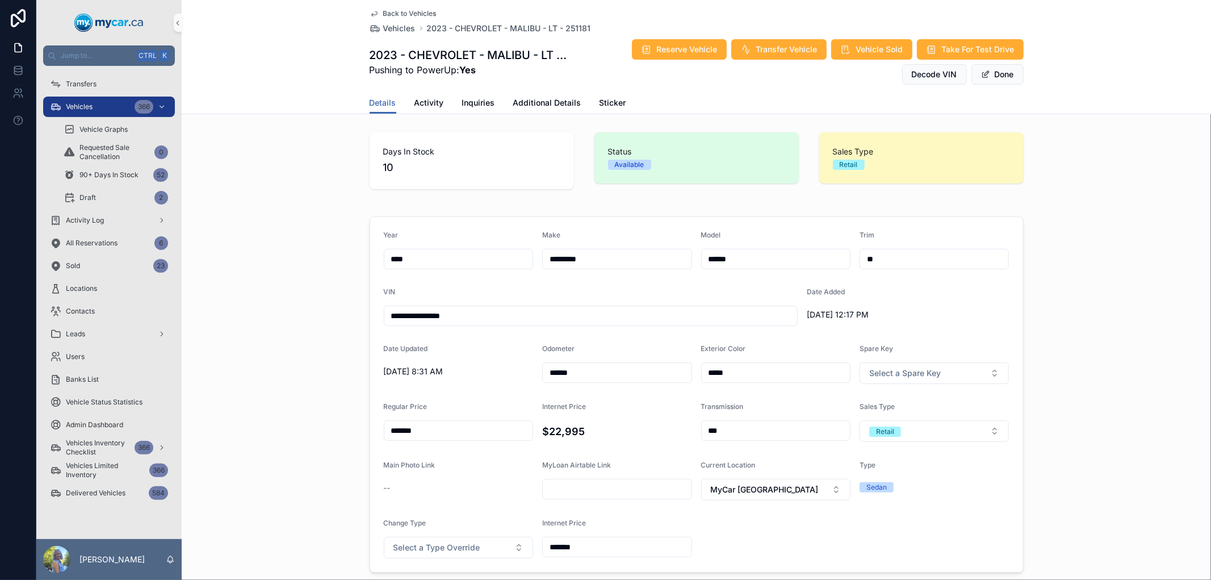
drag, startPoint x: 628, startPoint y: 370, endPoint x: 491, endPoint y: 372, distance: 137.4
click at [491, 372] on form "**********" at bounding box center [696, 394] width 653 height 355
type input "******"
click at [495, 379] on div "[DATE] 8:31 AM" at bounding box center [459, 371] width 150 height 18
click at [992, 76] on button "Done" at bounding box center [998, 74] width 52 height 20
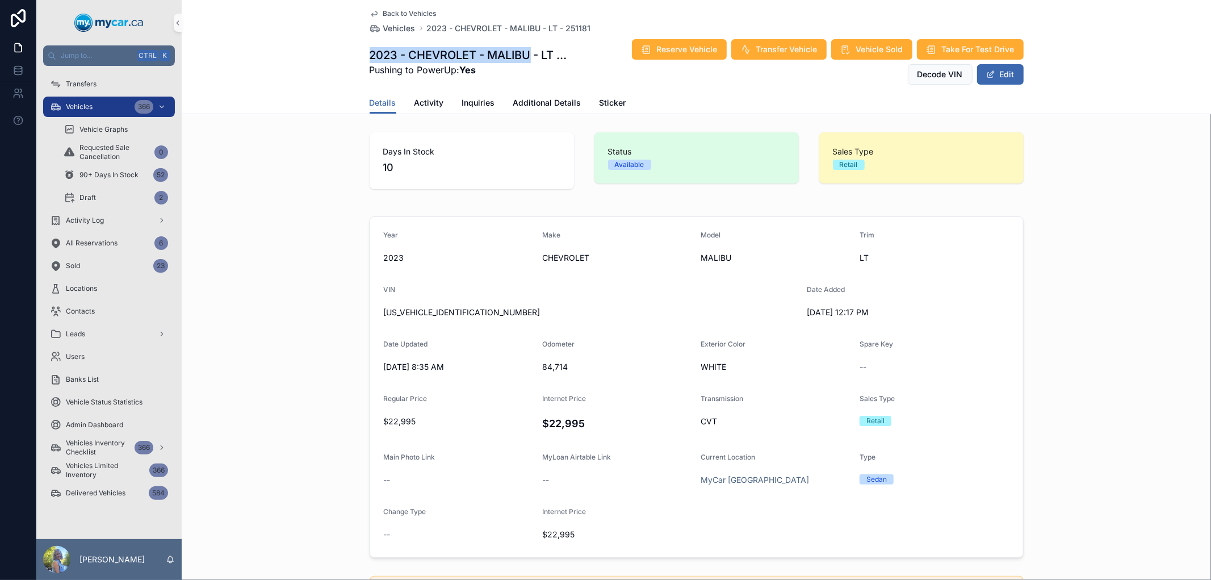
drag, startPoint x: 351, startPoint y: 48, endPoint x: 524, endPoint y: 56, distance: 173.3
click at [524, 56] on div "Back to Vehicles Vehicles 2023 - CHEVROLET - MALIBU - LT - 251181 2023 - CHEVRO…" at bounding box center [696, 57] width 1029 height 114
click at [315, 145] on div "Days In Stock 10 Status Available Sales Type Retail" at bounding box center [696, 161] width 1029 height 66
drag, startPoint x: 365, startPoint y: 51, endPoint x: 528, endPoint y: 52, distance: 163.0
click at [528, 52] on h1 "2023 - CHEVROLET - MALIBU - LT - 251181" at bounding box center [470, 55] width 200 height 16
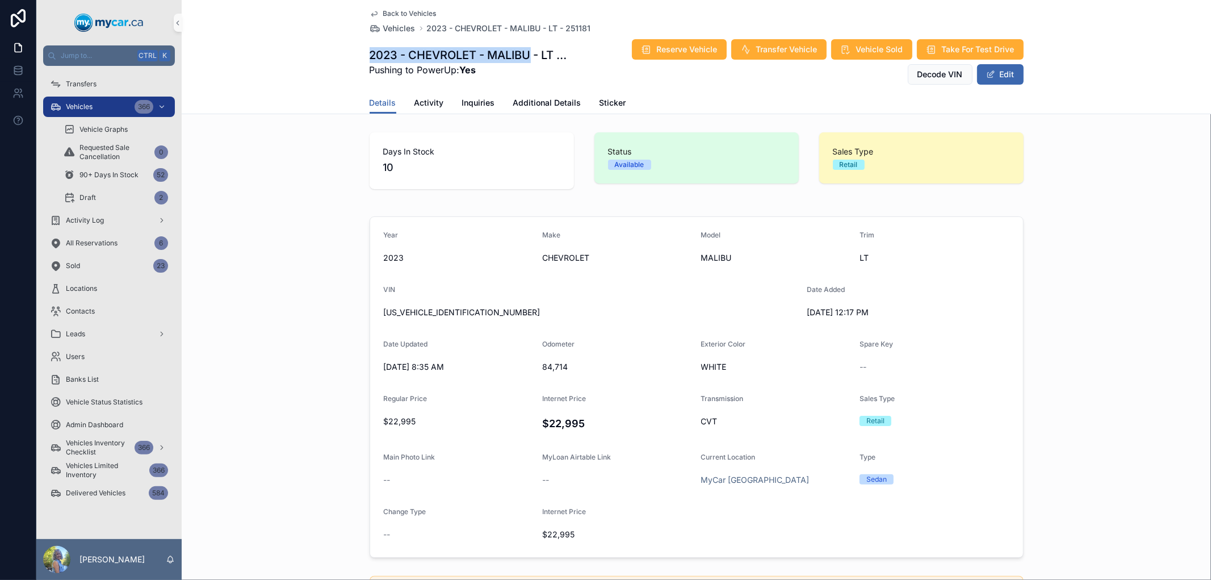
copy h1 "2023 - CHEVROLET - MALIBU"
drag, startPoint x: 461, startPoint y: 310, endPoint x: 369, endPoint y: 305, distance: 91.6
click at [370, 305] on form "Year [DATE] Make CHEVROLET Model MALIBU Trim LT VIN [US_VEHICLE_IDENTIFICATION_…" at bounding box center [696, 387] width 653 height 340
copy span "[US_VEHICLE_IDENTIFICATION_NUMBER]"
click at [97, 104] on div "Vehicles 366" at bounding box center [109, 107] width 118 height 18
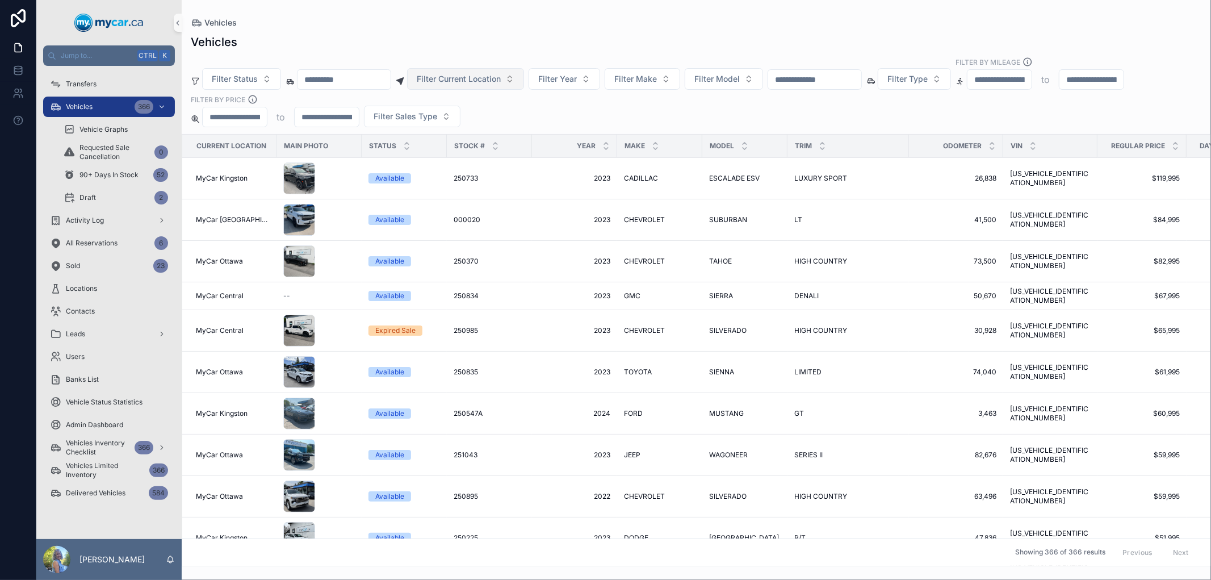
click at [470, 83] on span "Filter Current Location" at bounding box center [459, 78] width 84 height 11
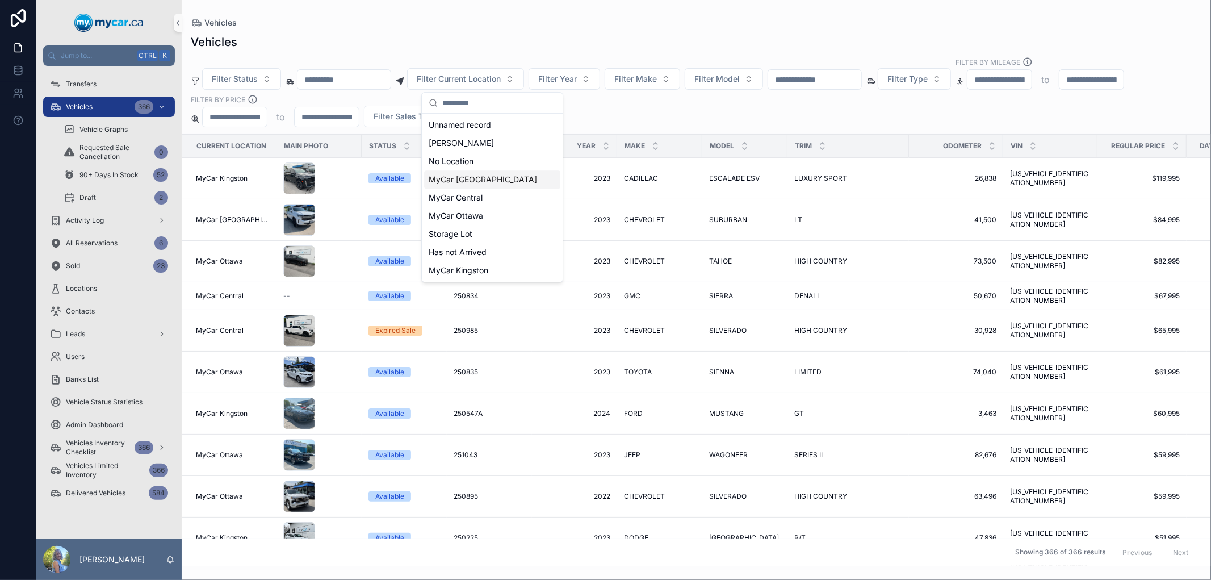
click at [483, 180] on span "MyCar [GEOGRAPHIC_DATA]" at bounding box center [483, 179] width 108 height 11
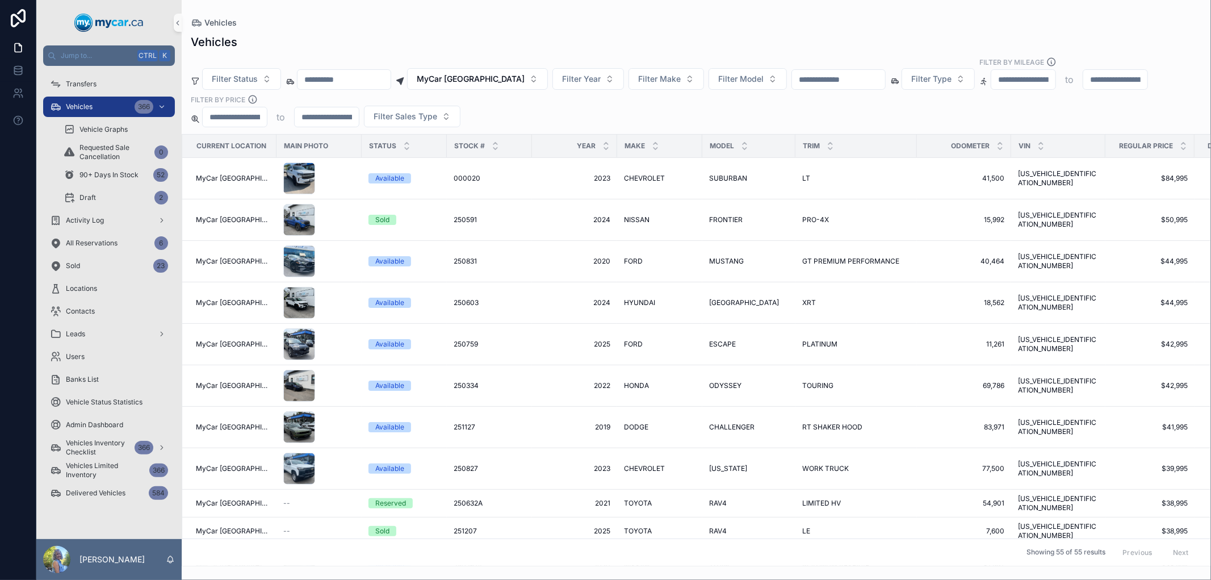
click at [612, 39] on div "Vehicles" at bounding box center [696, 42] width 1011 height 16
click at [650, 53] on div "Vehicles Filter Status MyCar [GEOGRAPHIC_DATA] Filter Year Filter Make Filter M…" at bounding box center [696, 296] width 1029 height 539
click at [368, 37] on div "Vehicles" at bounding box center [696, 42] width 1011 height 16
click at [121, 20] on img "scrollable content" at bounding box center [108, 23] width 69 height 18
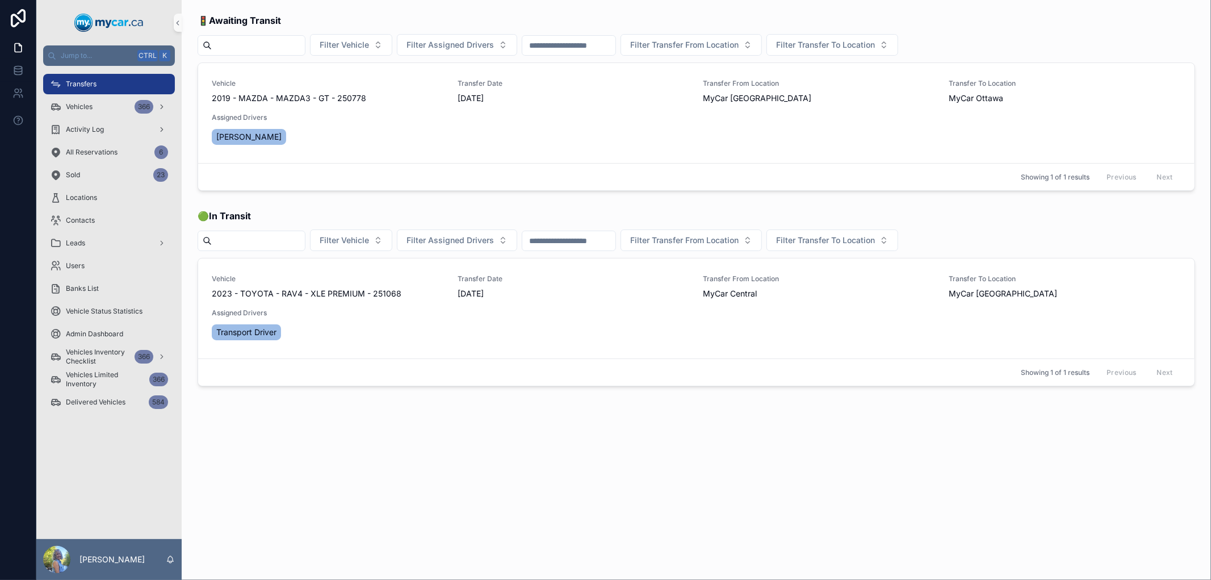
click at [114, 19] on img "scrollable content" at bounding box center [108, 23] width 69 height 18
